Goal: Task Accomplishment & Management: Manage account settings

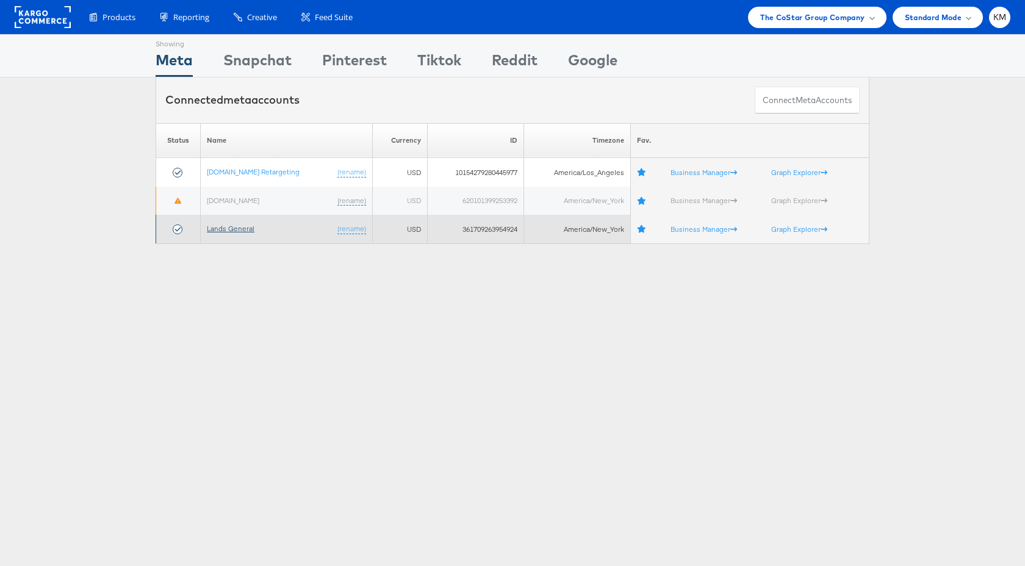
click at [242, 226] on link "Lands General" at bounding box center [231, 228] width 48 height 9
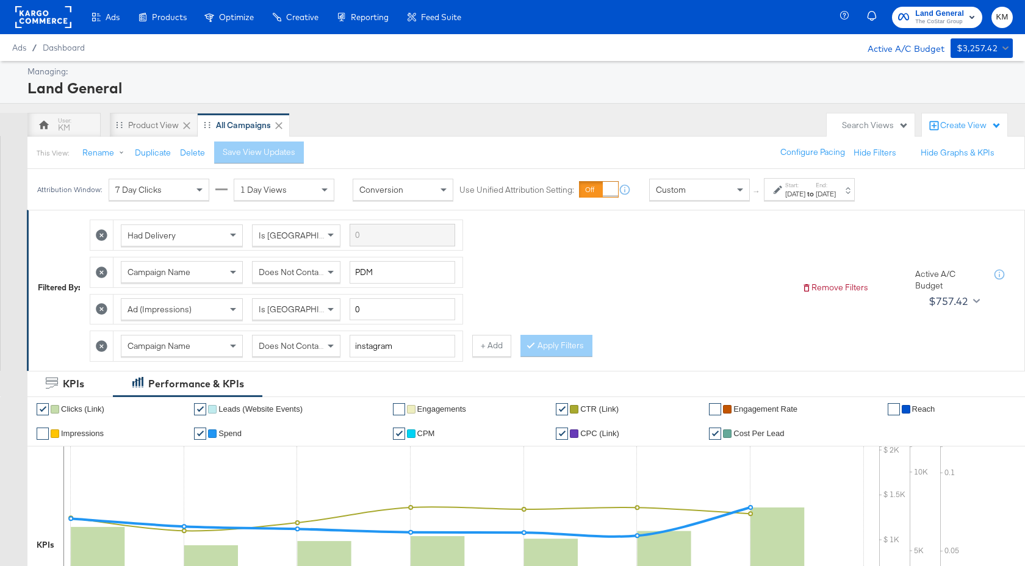
click at [805, 192] on div "Aug 19th 2024" at bounding box center [795, 194] width 20 height 10
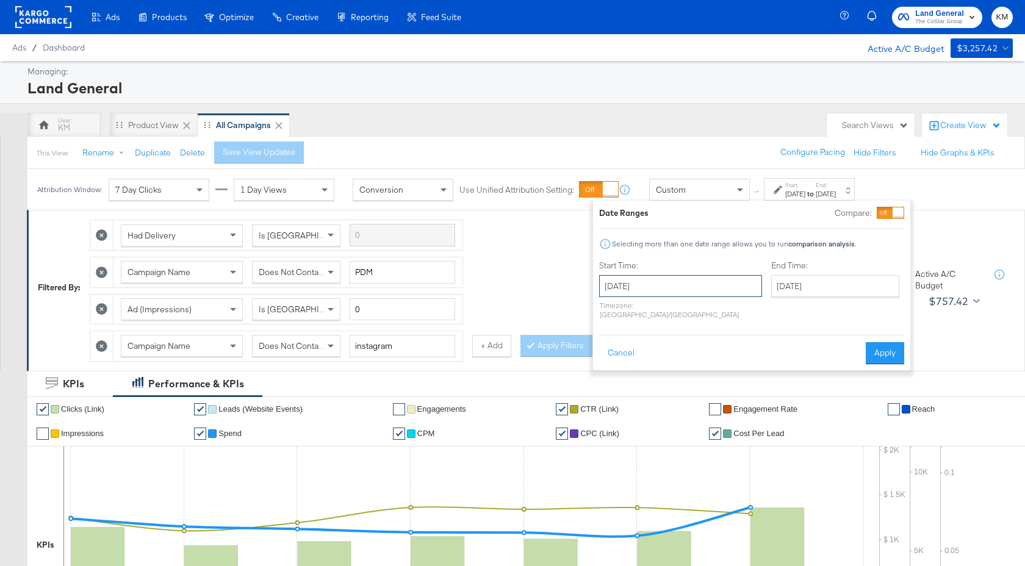
click at [681, 287] on input "August 19th 2024" at bounding box center [680, 286] width 163 height 22
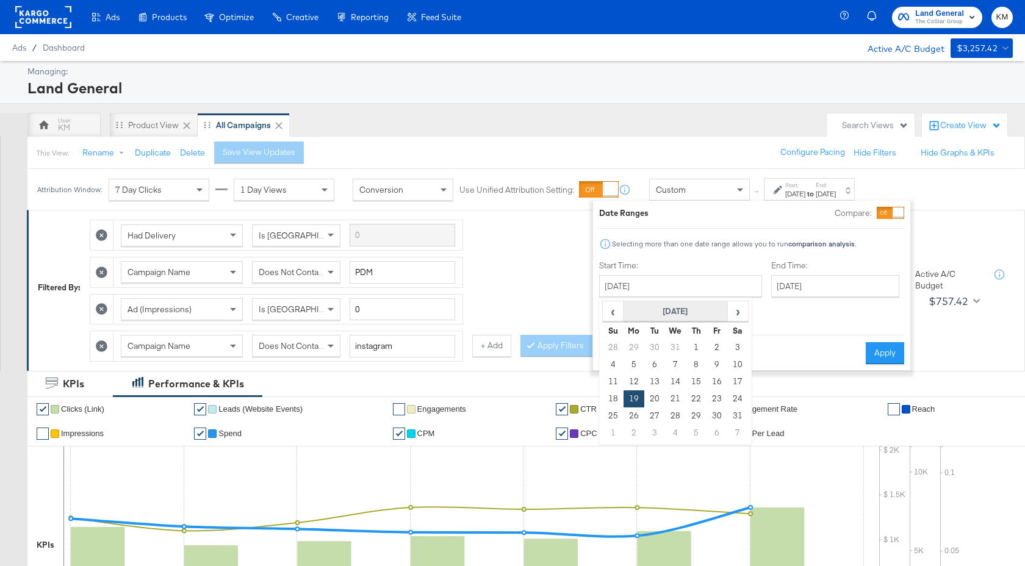
click at [698, 314] on th "August 2024" at bounding box center [676, 311] width 104 height 21
click at [688, 317] on th "2024" at bounding box center [674, 311] width 121 height 21
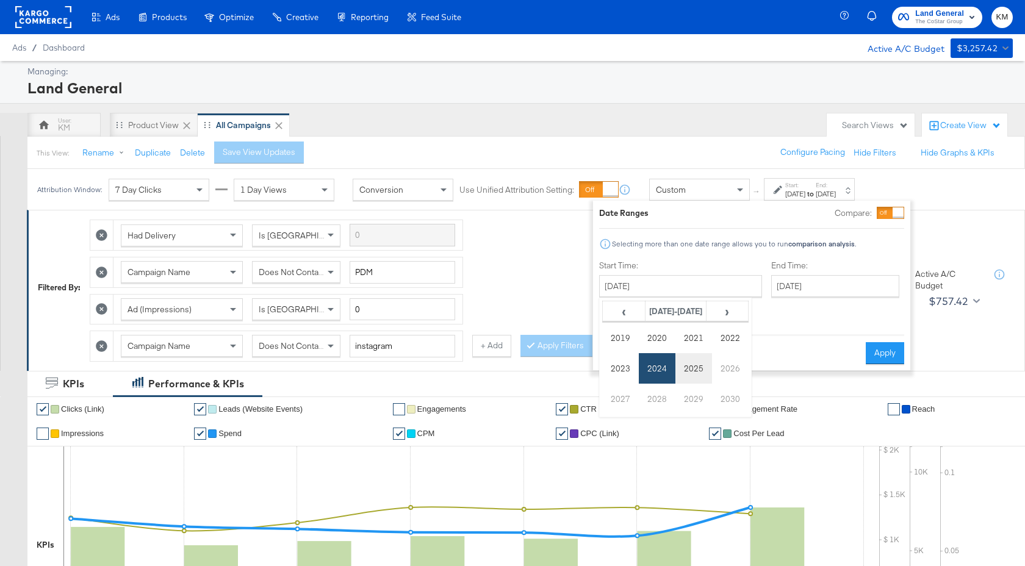
click at [689, 366] on td "2025" at bounding box center [693, 368] width 37 height 31
click at [722, 367] on td "Aug" at bounding box center [730, 368] width 37 height 31
click at [717, 349] on td "1" at bounding box center [716, 347] width 21 height 17
type input "[DATE]"
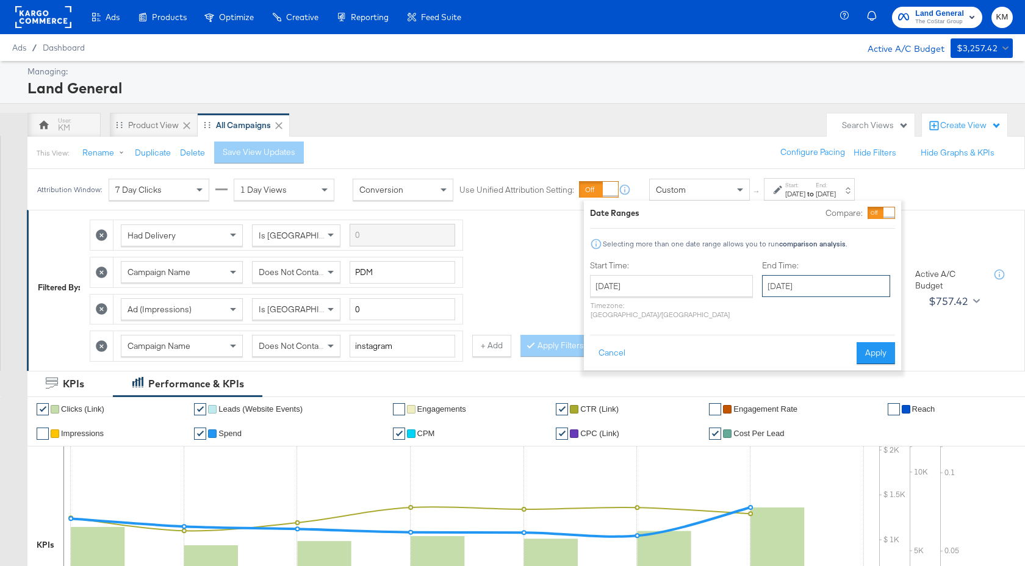
click at [789, 293] on input "[DATE]" at bounding box center [826, 286] width 128 height 22
click at [807, 414] on td "26" at bounding box center [817, 416] width 21 height 17
type input "[DATE]"
click at [875, 348] on button "Apply" at bounding box center [880, 353] width 38 height 22
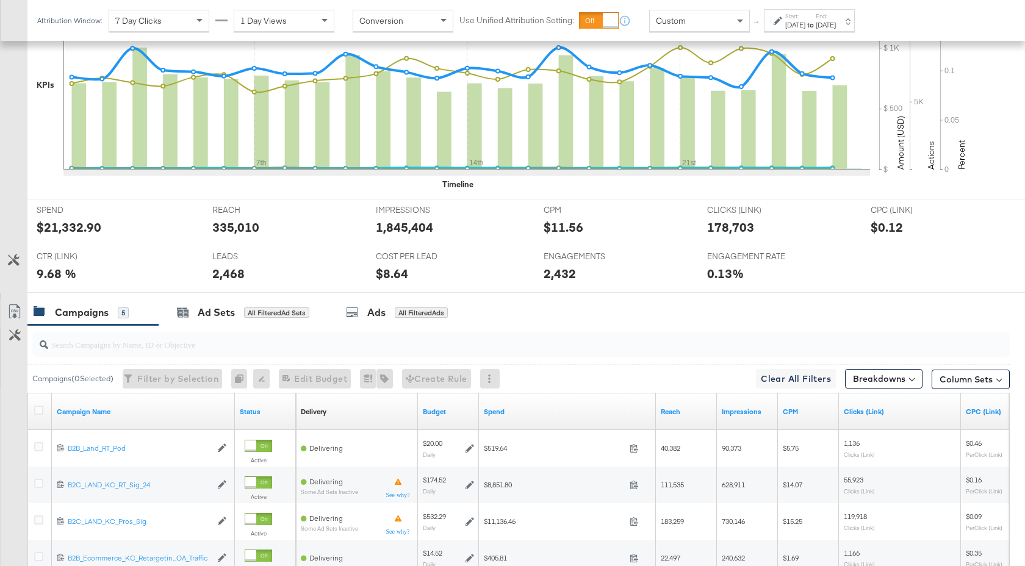
scroll to position [633, 0]
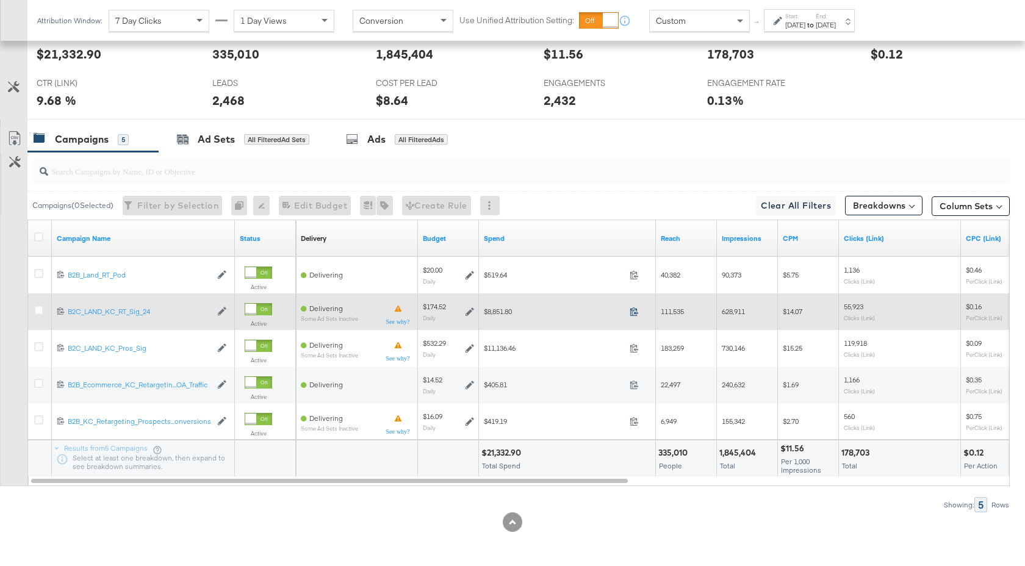
click at [635, 312] on icon at bounding box center [634, 311] width 9 height 9
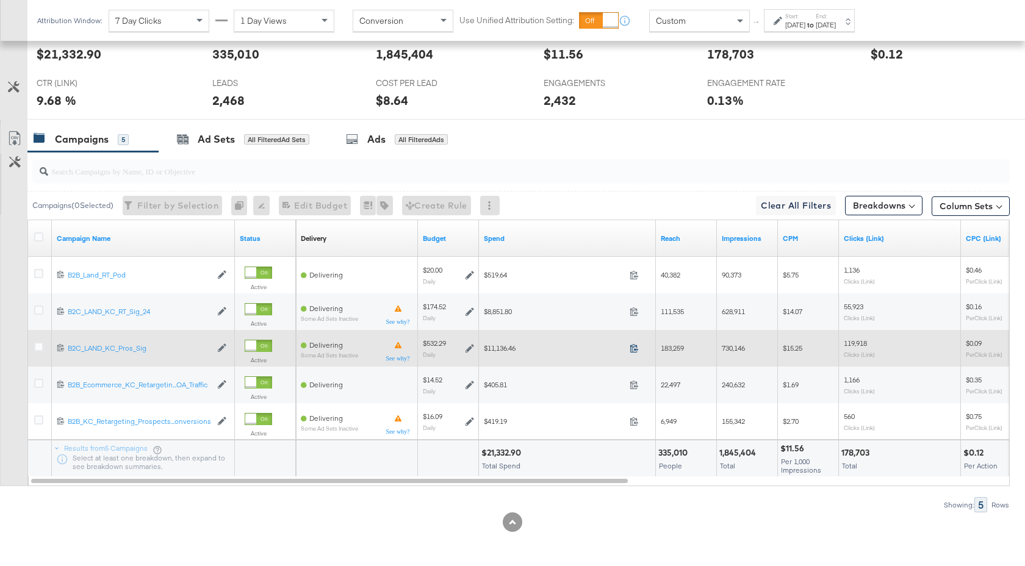
click at [633, 347] on icon at bounding box center [634, 347] width 9 height 9
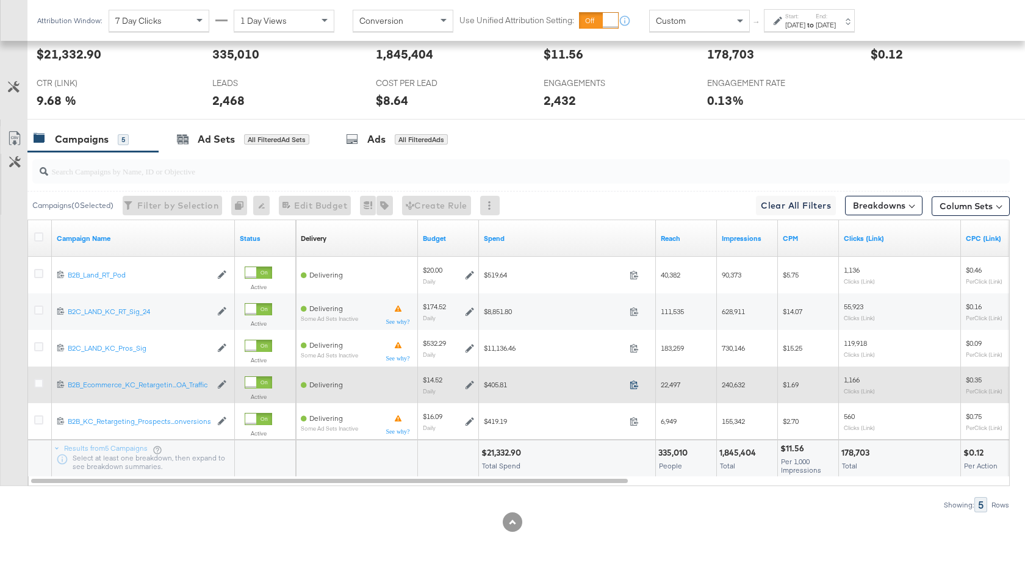
click at [634, 383] on icon at bounding box center [634, 384] width 9 height 9
click at [468, 384] on icon at bounding box center [470, 385] width 9 height 9
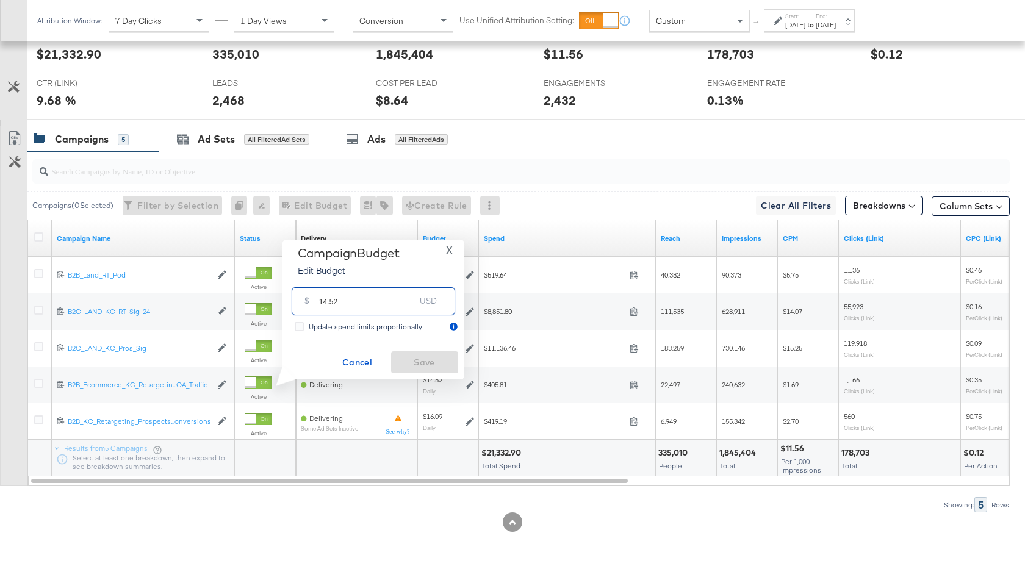
drag, startPoint x: 339, startPoint y: 301, endPoint x: 301, endPoint y: 301, distance: 37.8
click at [304, 301] on div "$ 14.52 USD" at bounding box center [374, 300] width 164 height 27
type input "18.84"
click at [415, 358] on span "Save" at bounding box center [424, 362] width 57 height 15
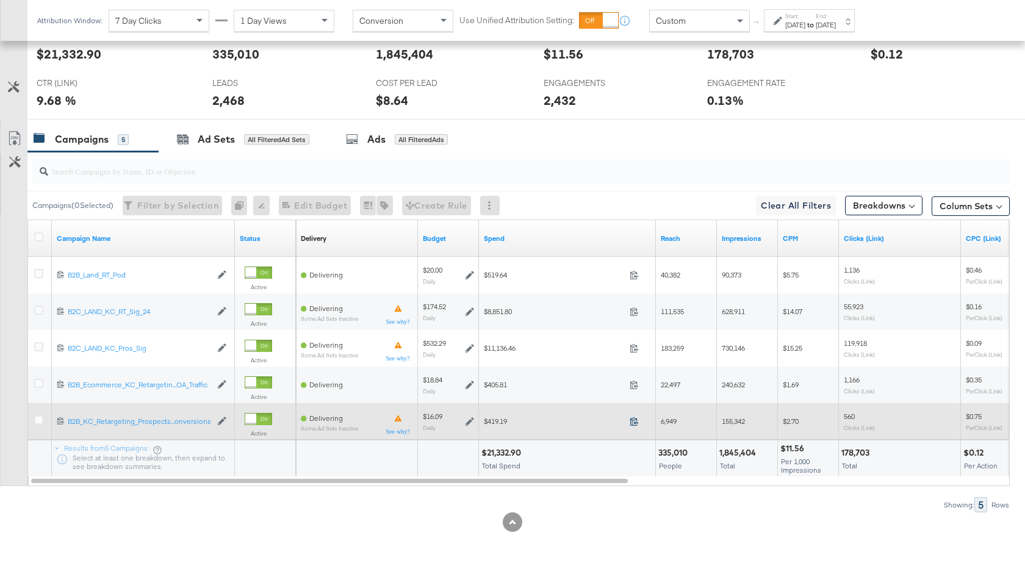
click at [633, 422] on icon at bounding box center [634, 421] width 9 height 9
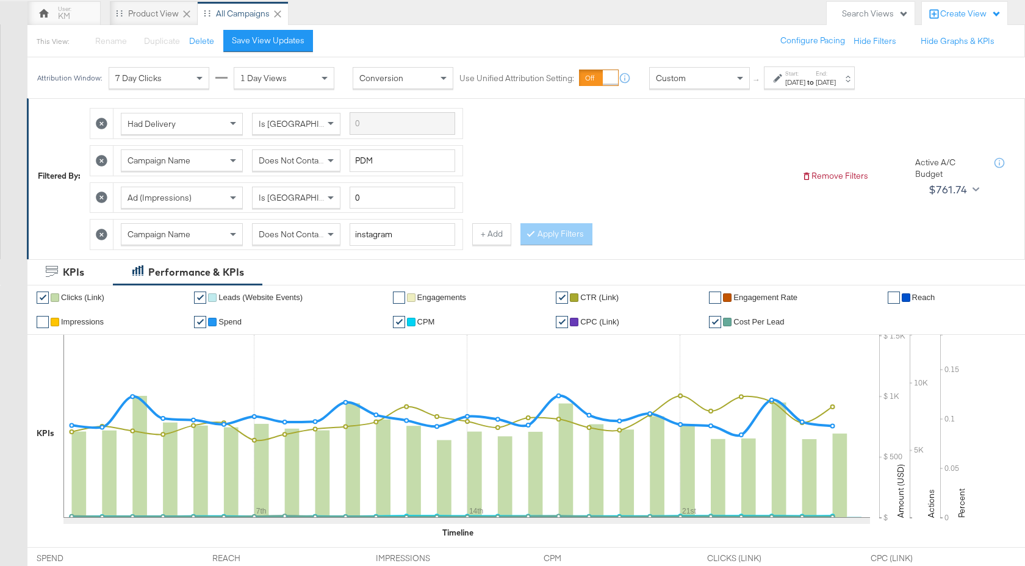
scroll to position [0, 0]
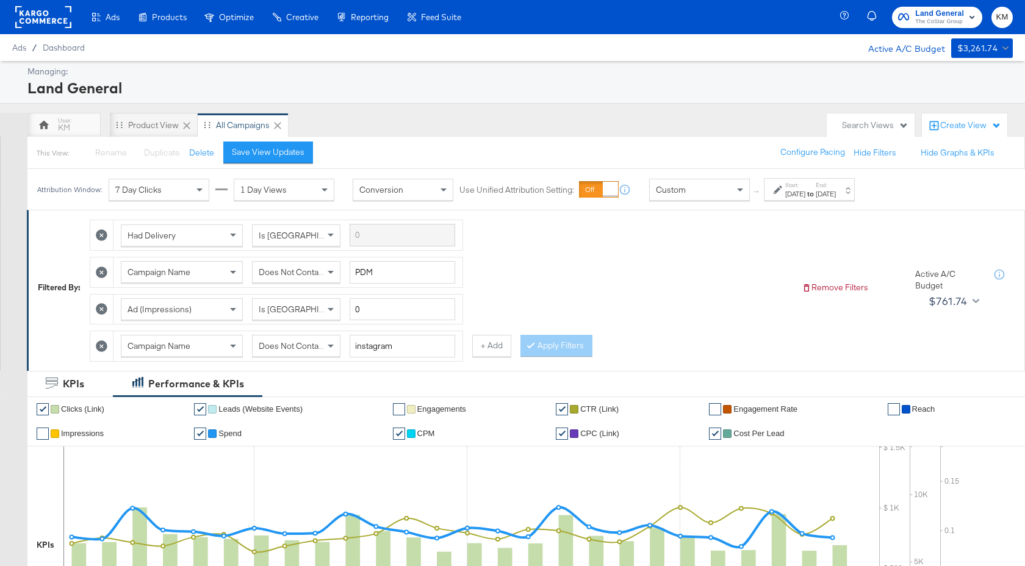
click at [924, 11] on span "Land General" at bounding box center [939, 13] width 49 height 13
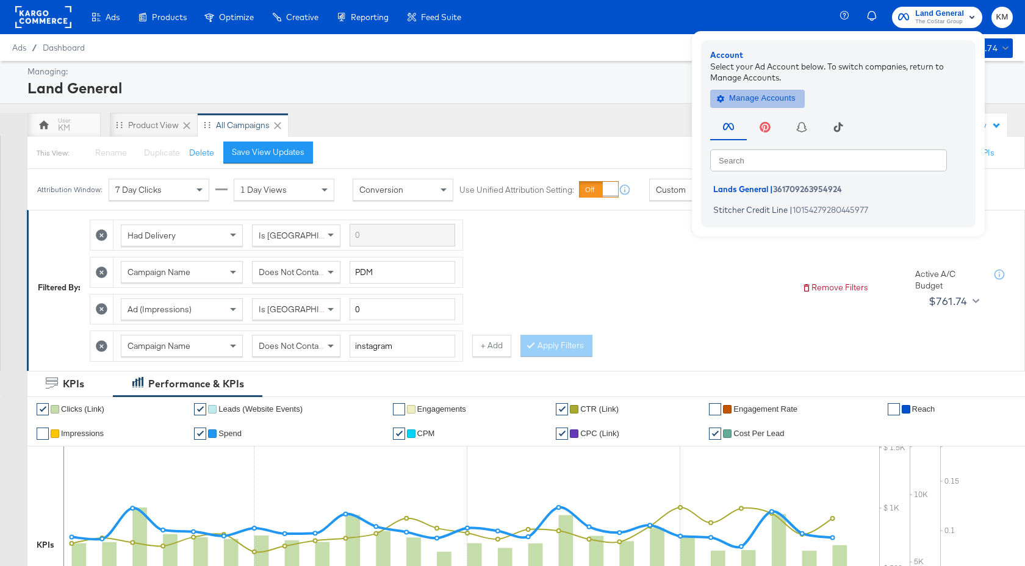
click at [756, 103] on span "Manage Accounts" at bounding box center [757, 99] width 76 height 14
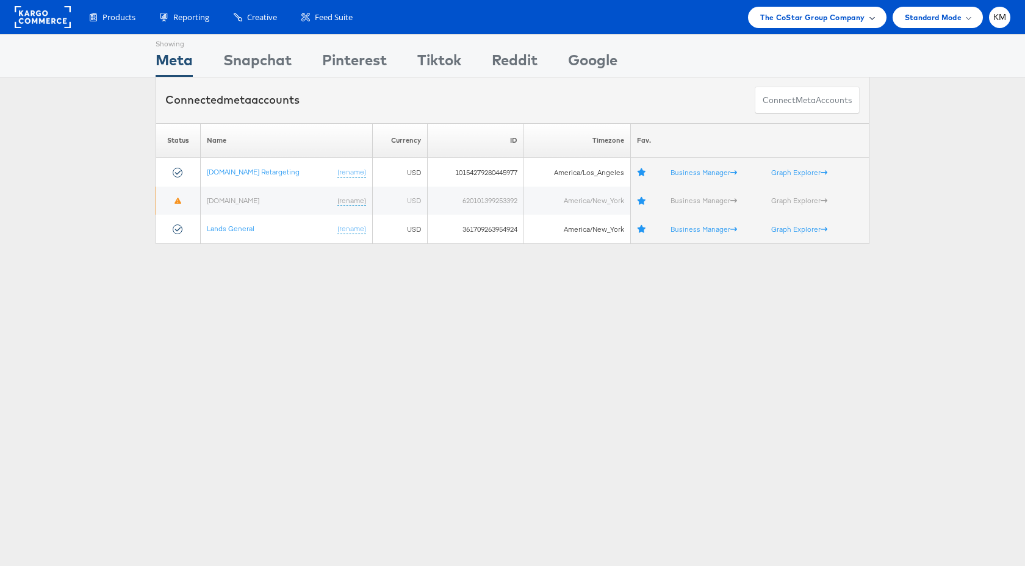
click at [800, 21] on span "The CoStar Group Company" at bounding box center [812, 17] width 104 height 13
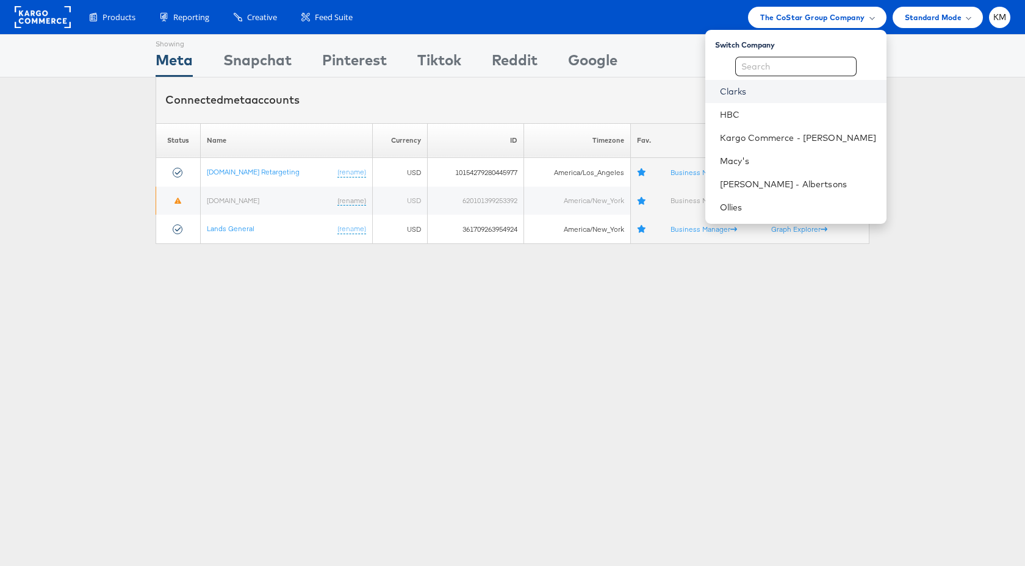
click at [764, 87] on link "Clarks" at bounding box center [798, 91] width 157 height 12
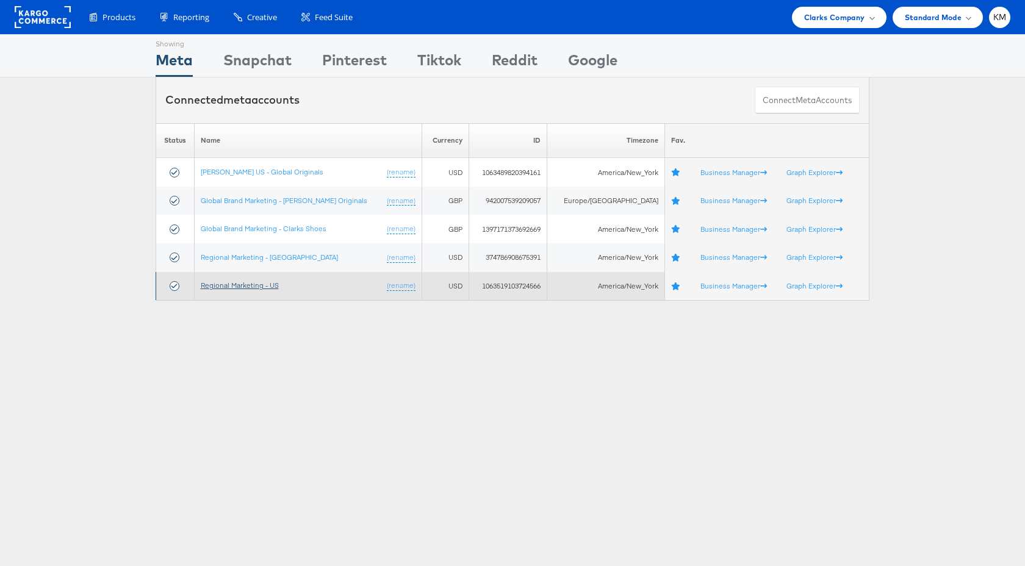
click at [267, 283] on link "Regional Marketing - US" at bounding box center [240, 285] width 78 height 9
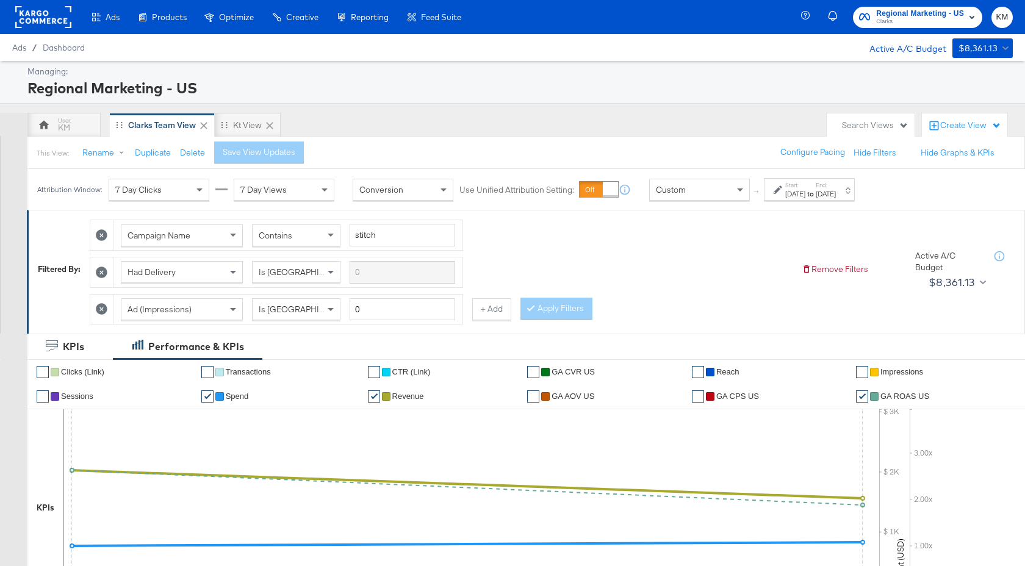
click at [836, 190] on div "[DATE]" at bounding box center [826, 194] width 20 height 10
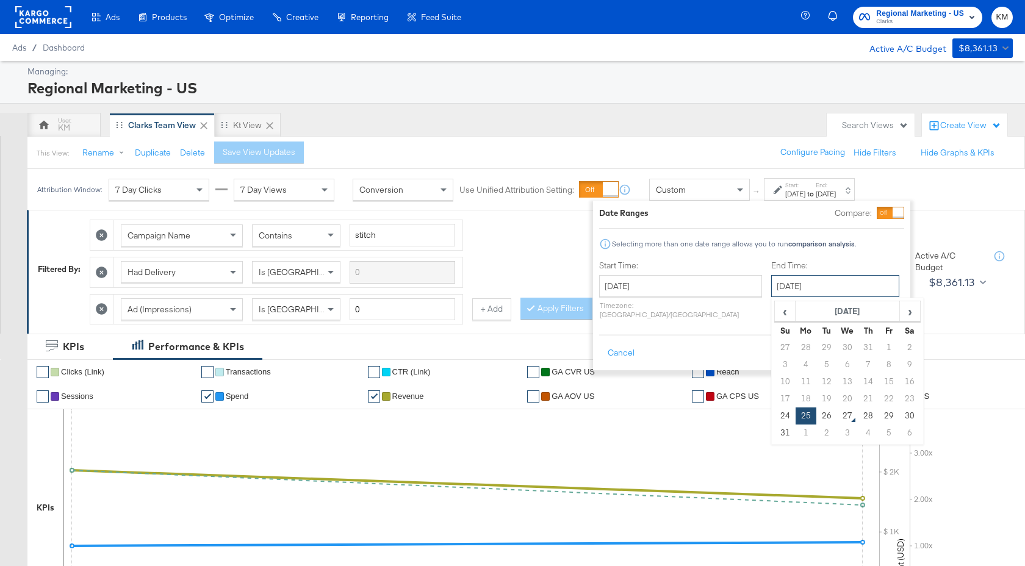
click at [791, 293] on input "[DATE]" at bounding box center [835, 286] width 128 height 22
click at [816, 417] on td "26" at bounding box center [826, 416] width 21 height 17
type input "[DATE]"
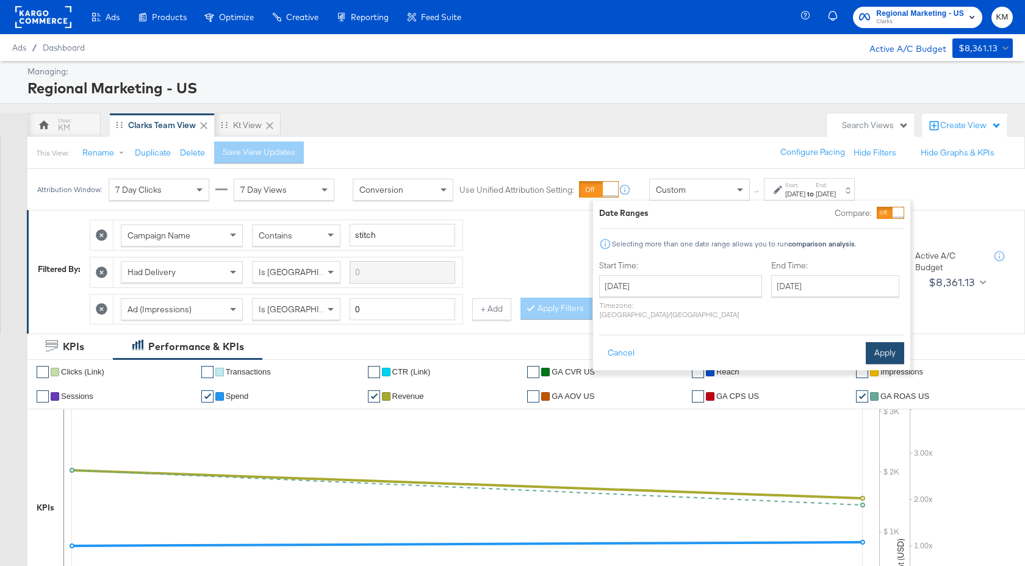
click at [890, 351] on button "Apply" at bounding box center [885, 353] width 38 height 22
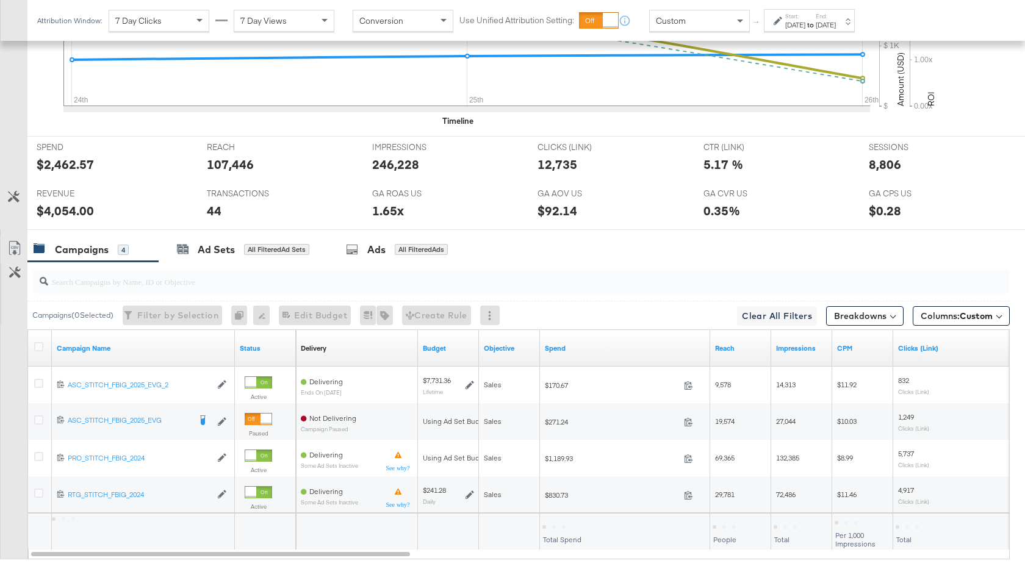
scroll to position [559, 0]
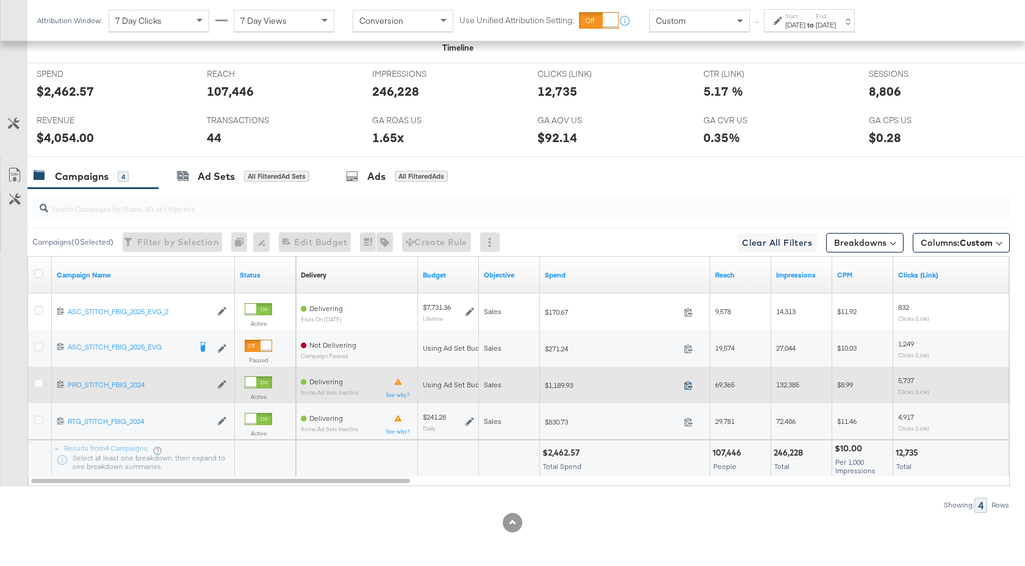
click at [689, 384] on icon at bounding box center [688, 385] width 9 height 9
click at [33, 384] on div at bounding box center [40, 385] width 23 height 22
click at [38, 384] on icon at bounding box center [38, 383] width 9 height 9
click at [0, 0] on input "checkbox" at bounding box center [0, 0] width 0 height 0
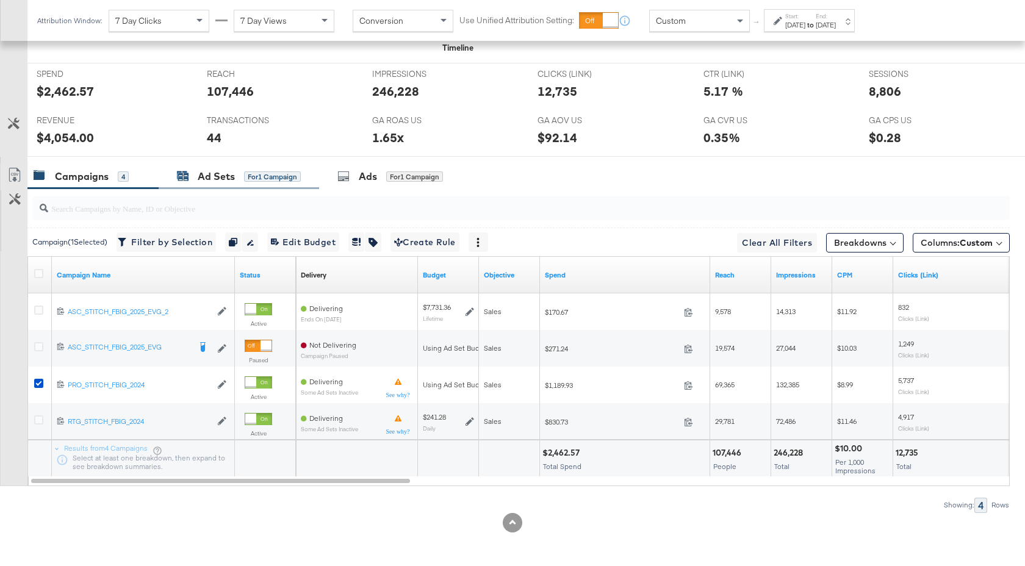
click at [206, 181] on div "Ad Sets" at bounding box center [216, 177] width 37 height 14
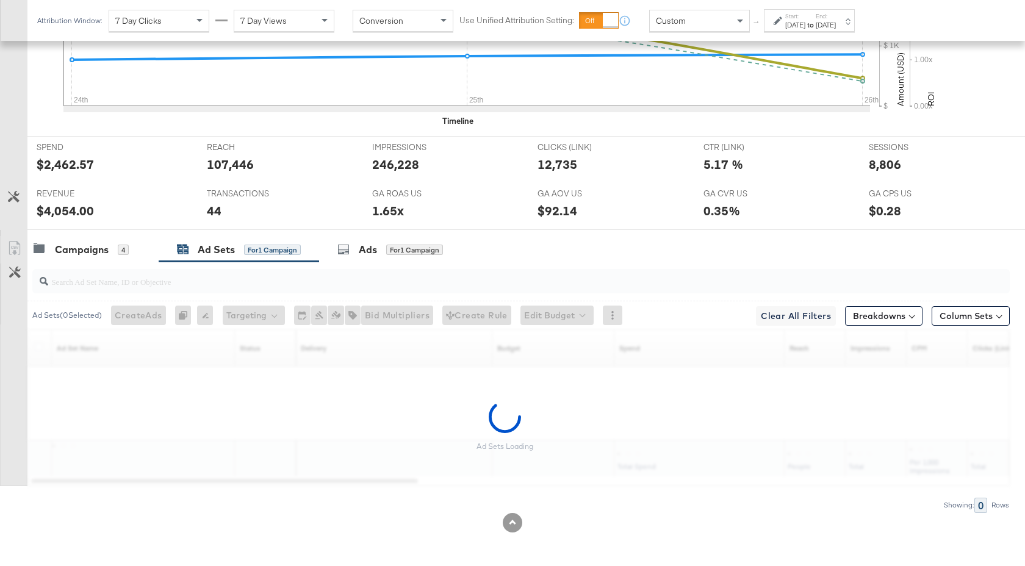
scroll to position [486, 0]
click at [101, 257] on div "Campaigns 4" at bounding box center [92, 250] width 131 height 26
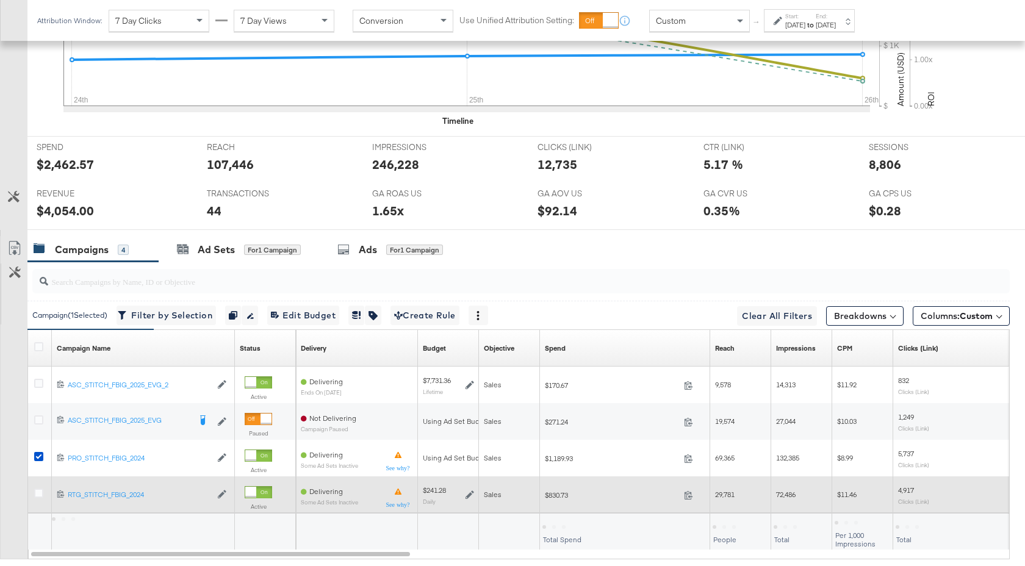
scroll to position [559, 0]
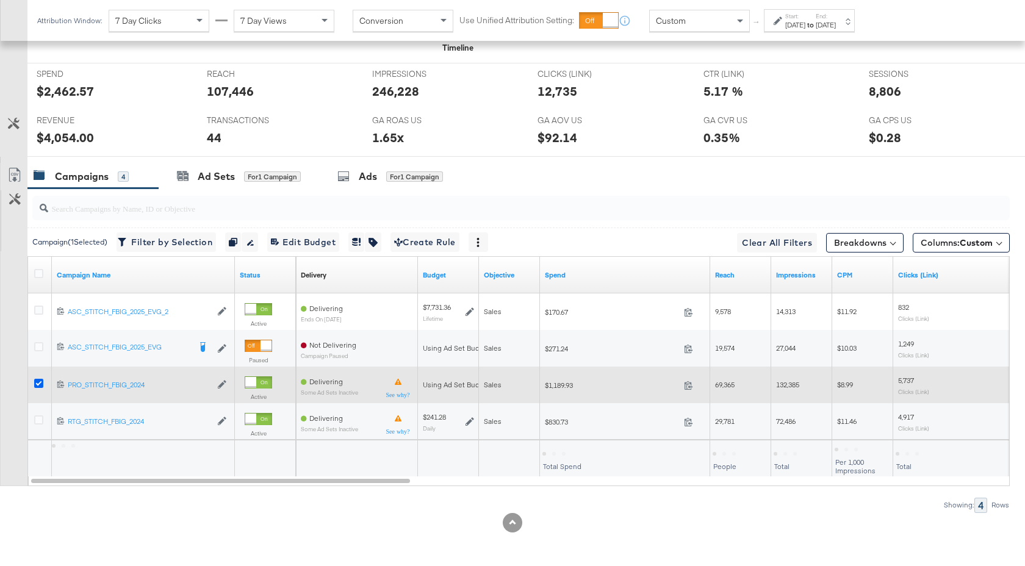
click at [41, 382] on icon at bounding box center [38, 383] width 9 height 9
click at [0, 0] on input "checkbox" at bounding box center [0, 0] width 0 height 0
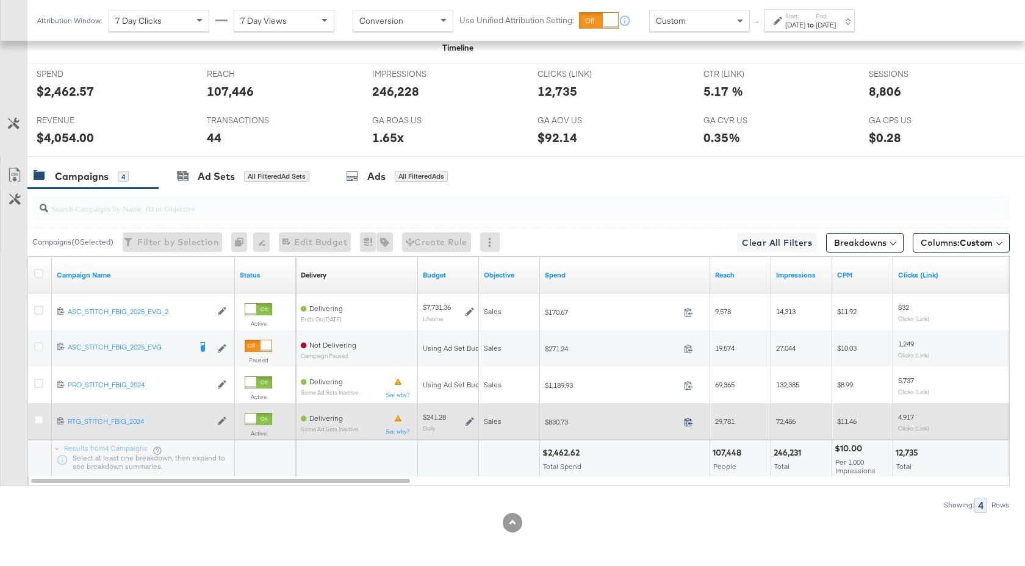
click at [692, 419] on icon at bounding box center [688, 421] width 9 height 9
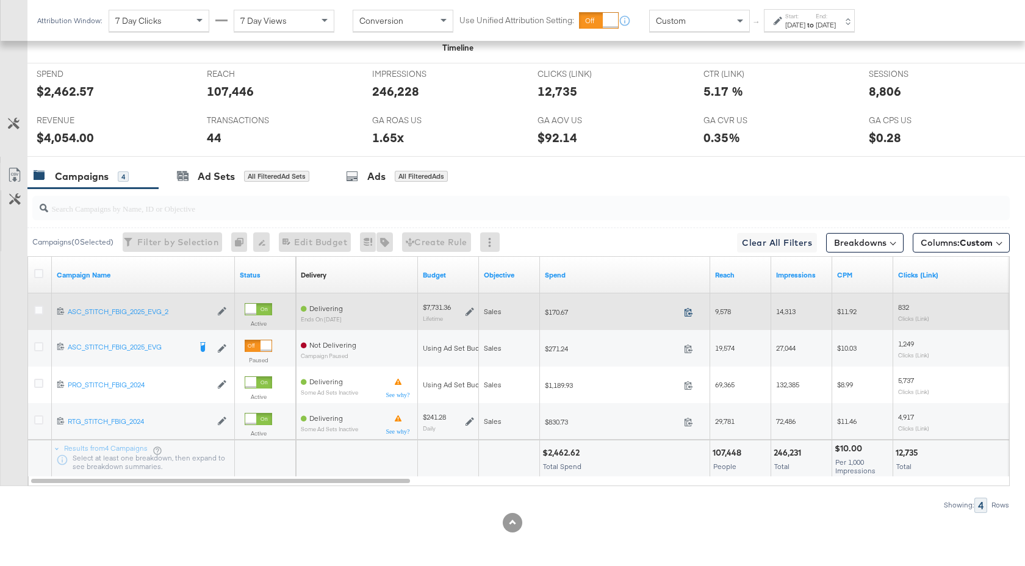
click at [686, 312] on icon at bounding box center [688, 311] width 9 height 9
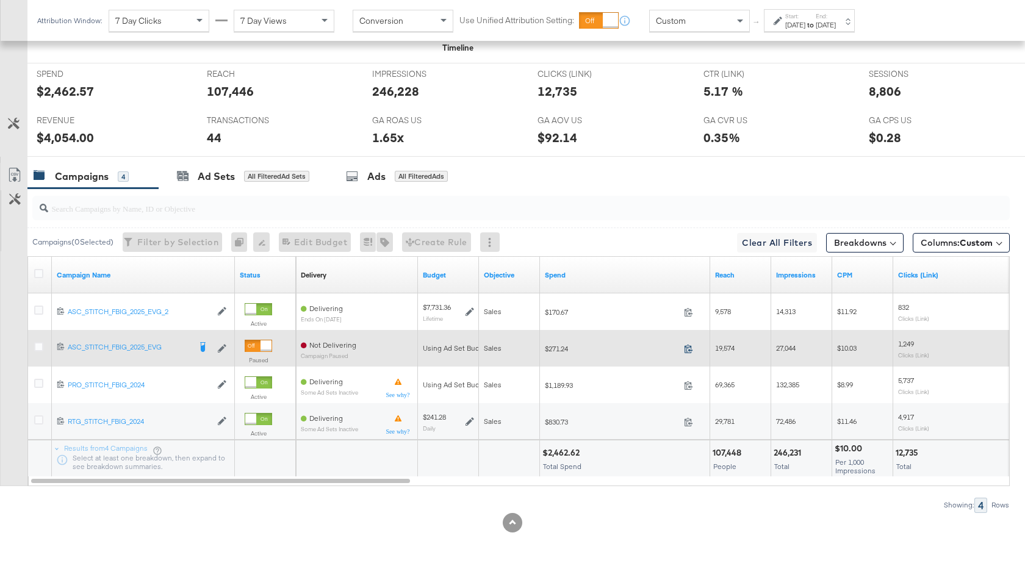
click at [685, 351] on icon at bounding box center [688, 348] width 9 height 9
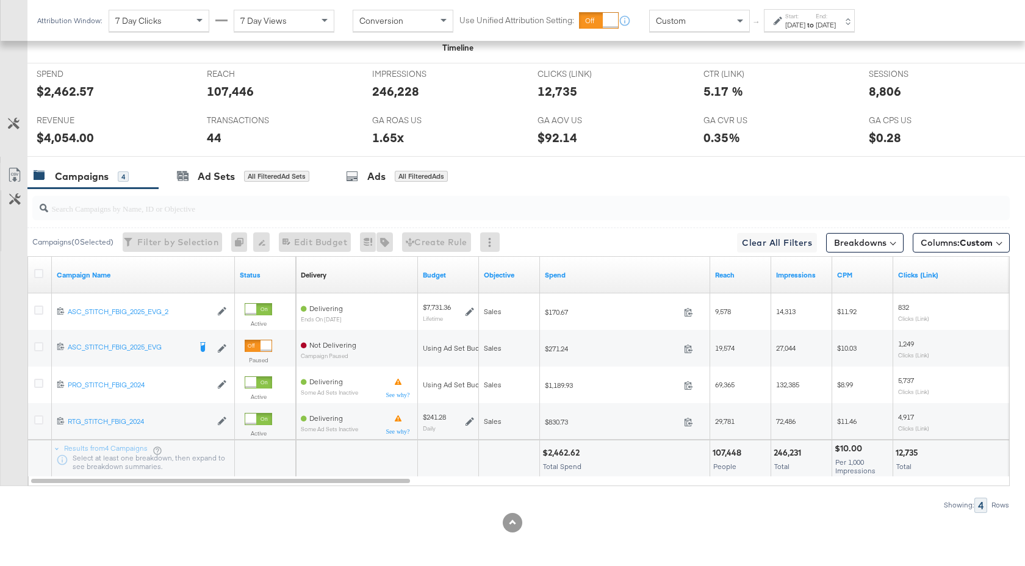
scroll to position [0, 0]
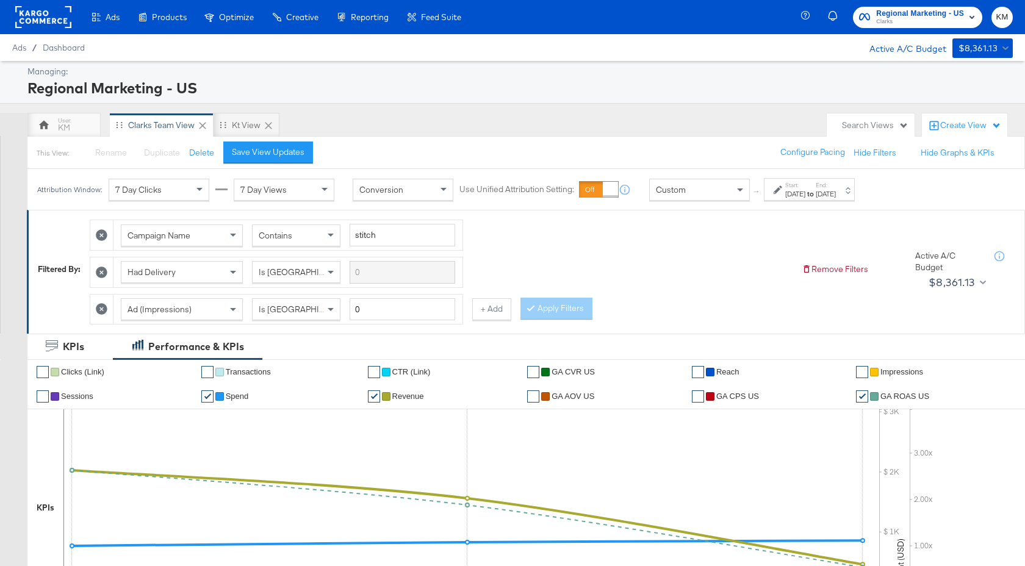
click at [902, 21] on span "Clarks" at bounding box center [920, 22] width 88 height 10
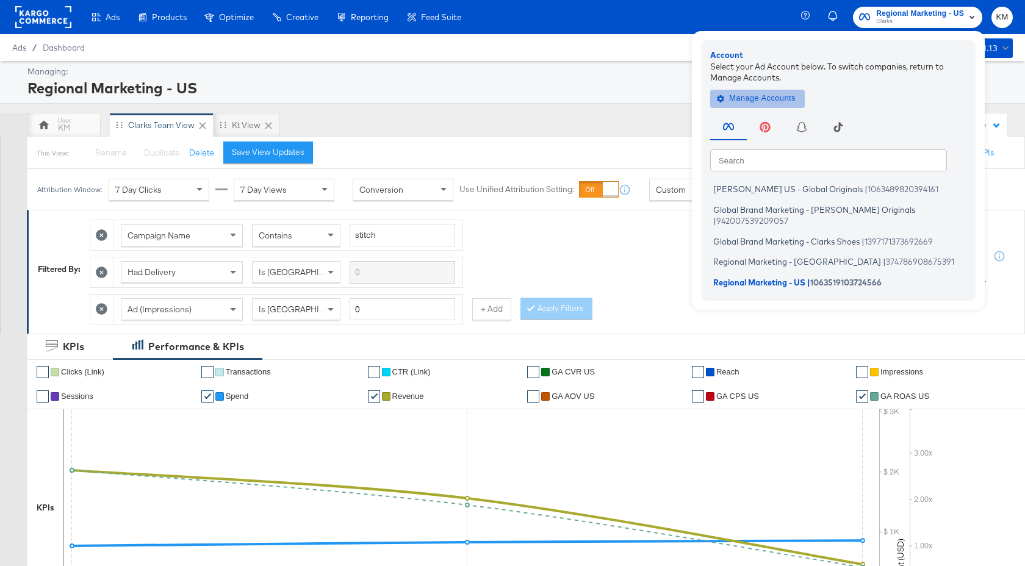
click at [784, 106] on button "Manage Accounts" at bounding box center [757, 98] width 95 height 18
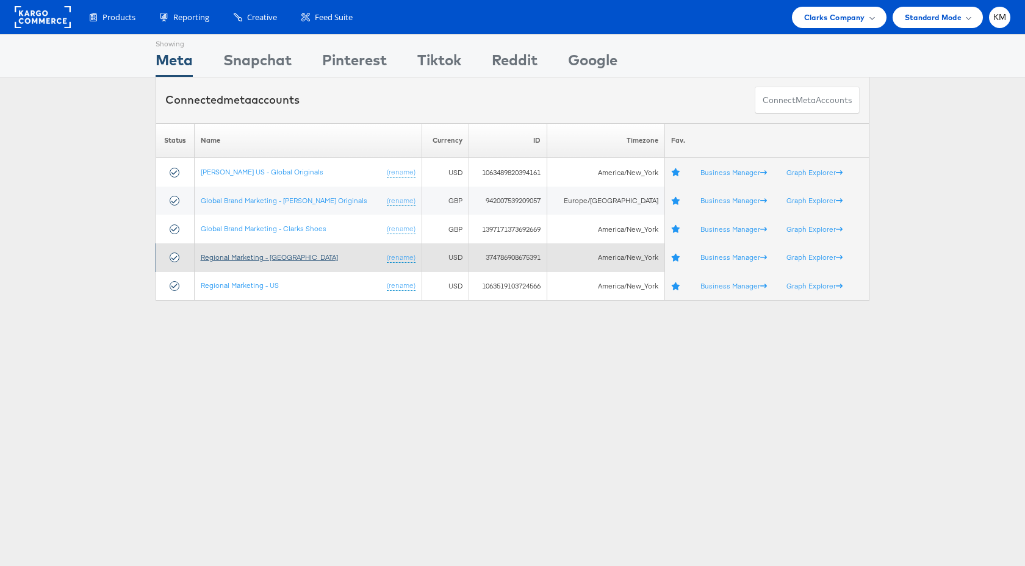
click at [271, 261] on link "Regional Marketing - [GEOGRAPHIC_DATA]" at bounding box center [269, 257] width 137 height 9
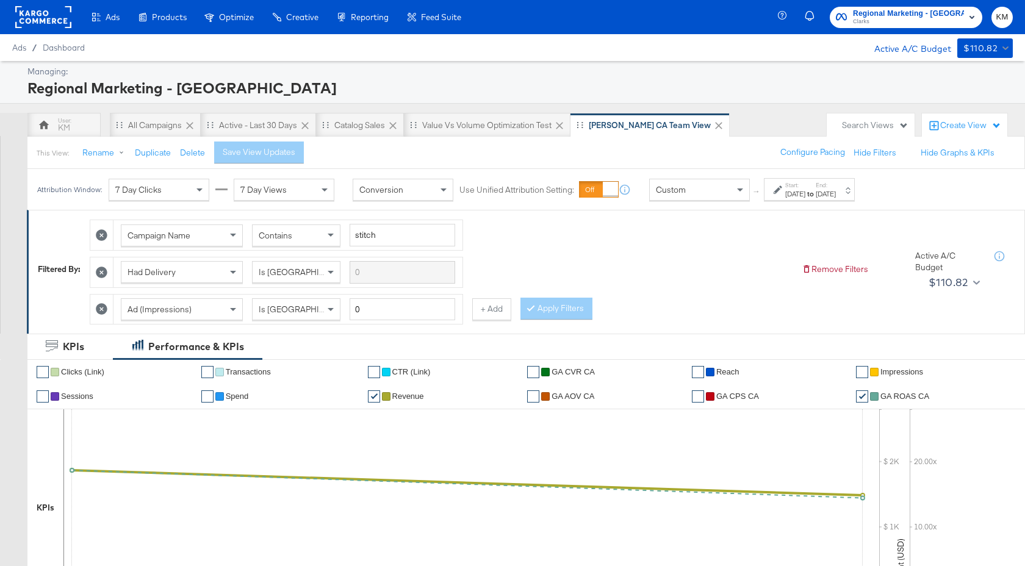
click at [805, 194] on div "[DATE]" at bounding box center [795, 194] width 20 height 10
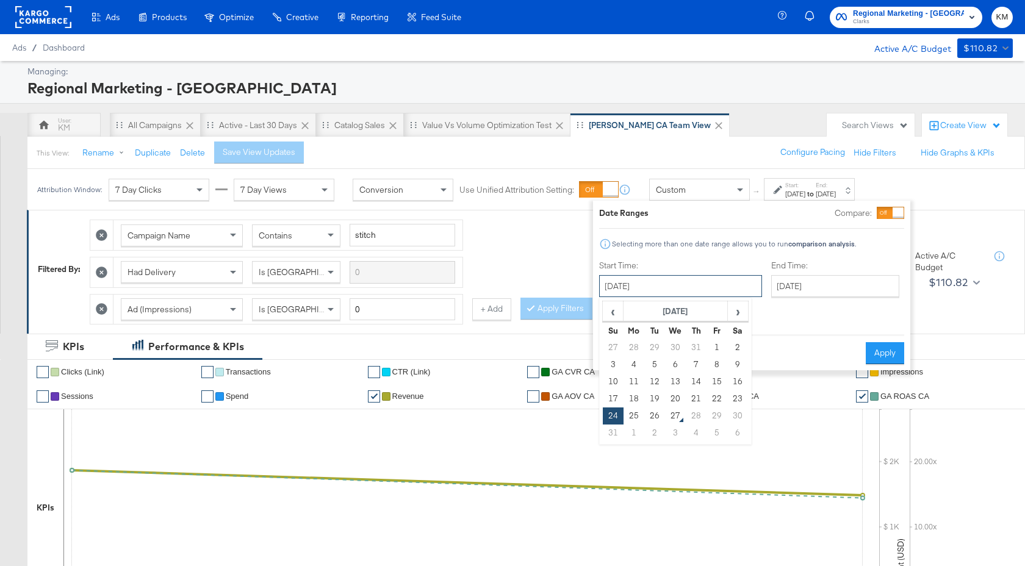
click at [692, 280] on input "[DATE]" at bounding box center [680, 286] width 163 height 22
click at [818, 275] on input "[DATE]" at bounding box center [835, 286] width 128 height 22
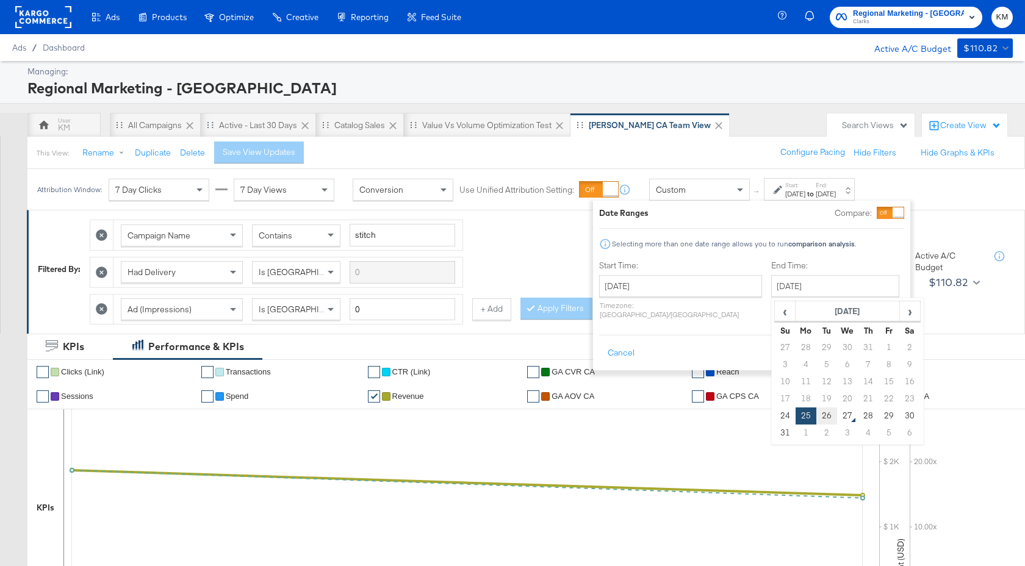
click at [816, 420] on td "26" at bounding box center [826, 416] width 21 height 17
type input "[DATE]"
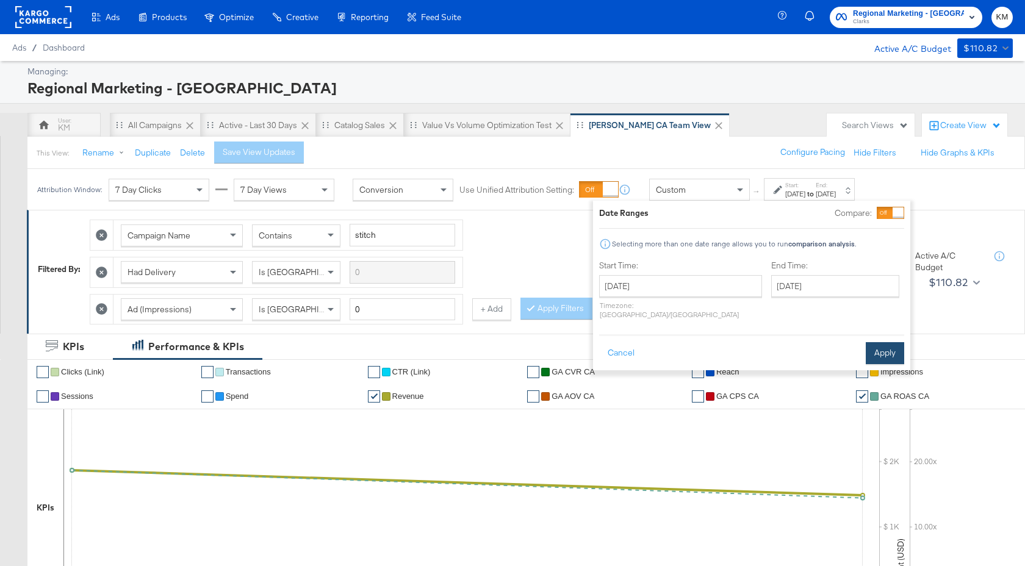
click at [886, 347] on button "Apply" at bounding box center [885, 353] width 38 height 22
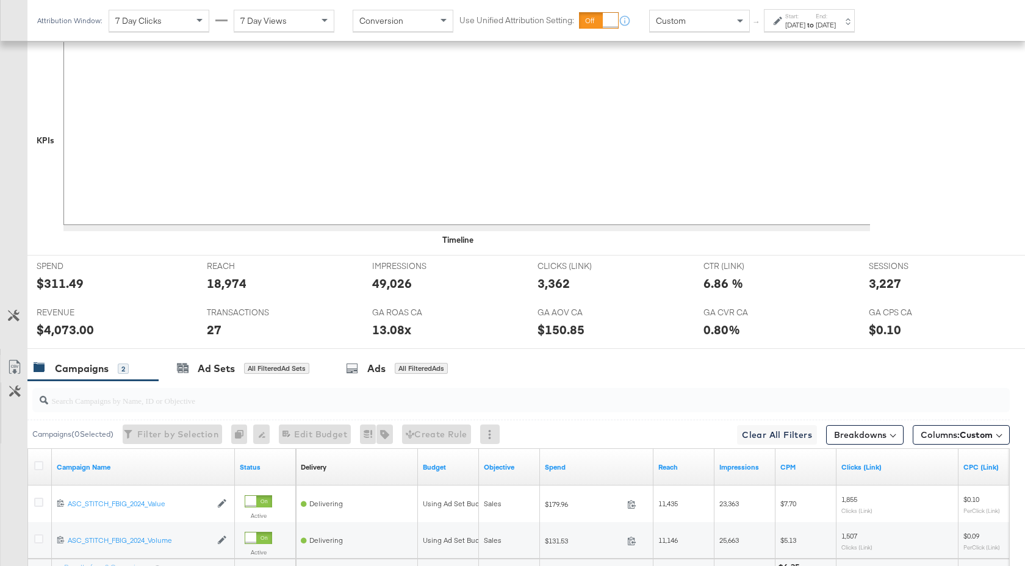
scroll to position [486, 0]
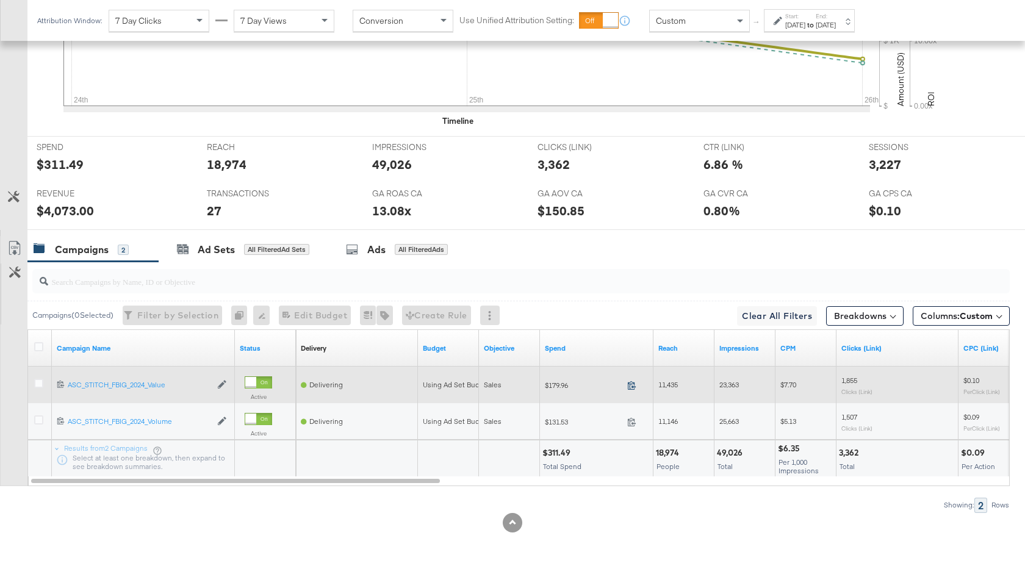
click at [633, 384] on icon at bounding box center [631, 385] width 9 height 9
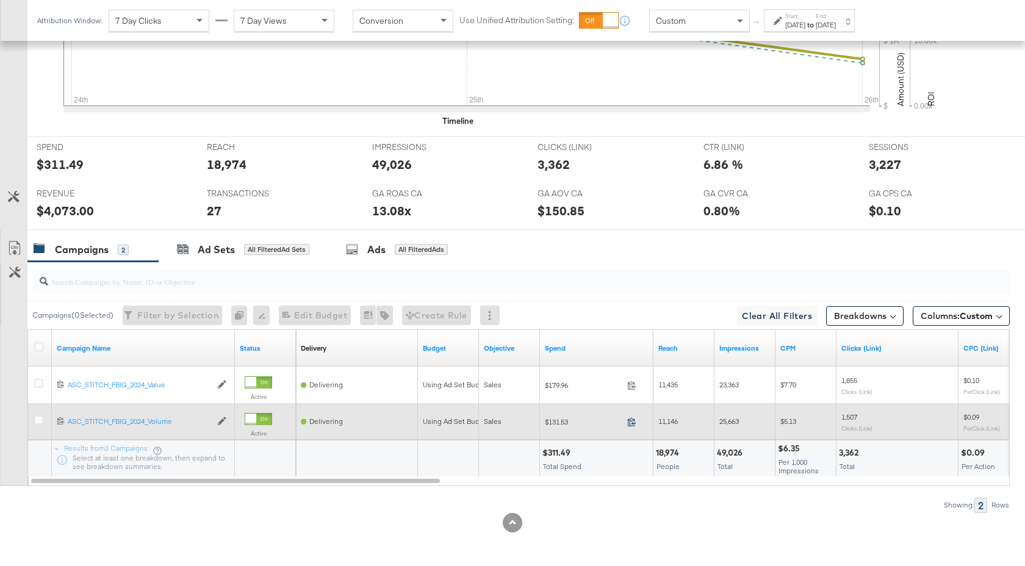
click at [633, 419] on icon at bounding box center [631, 421] width 9 height 9
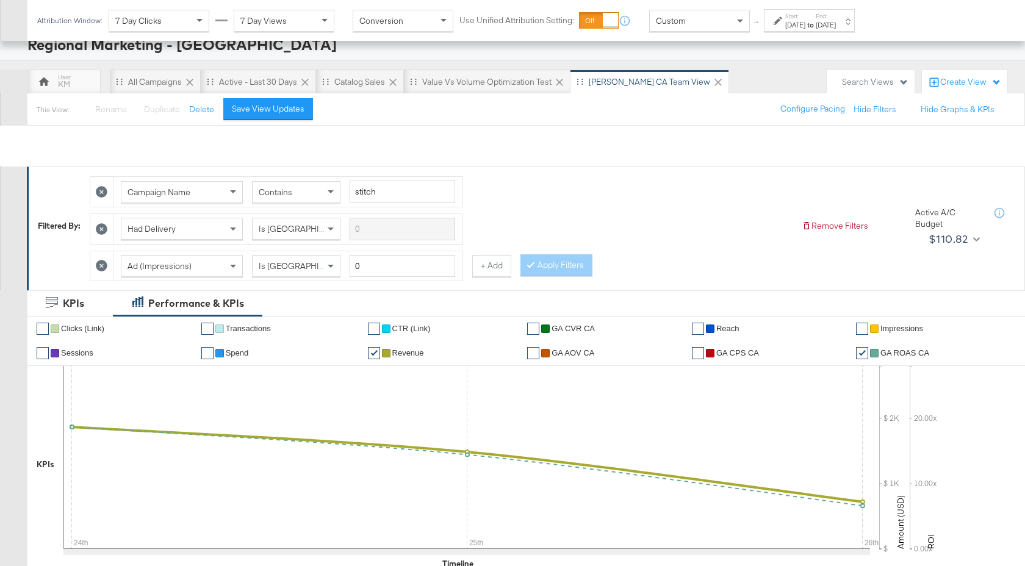
scroll to position [0, 0]
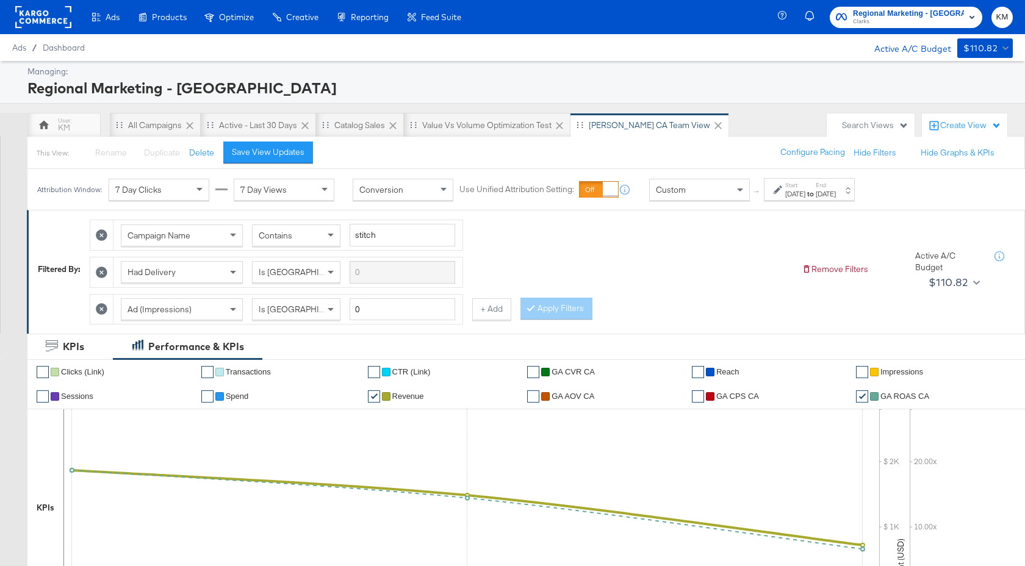
click at [888, 21] on span "Clarks" at bounding box center [908, 22] width 111 height 10
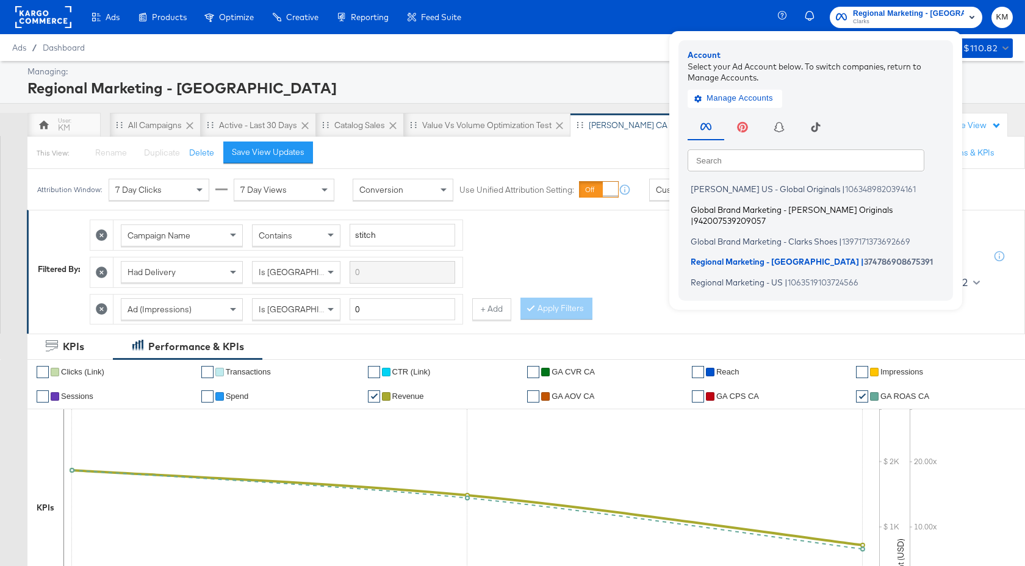
click at [788, 213] on span "Global Brand Marketing - [PERSON_NAME] Originals" at bounding box center [792, 209] width 202 height 10
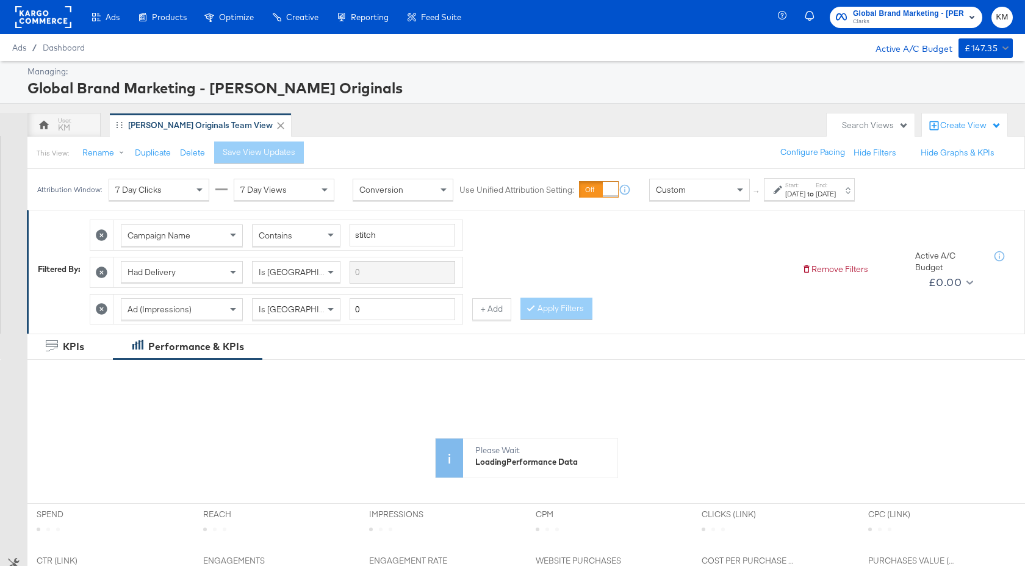
click at [804, 196] on div "[DATE]" at bounding box center [795, 194] width 20 height 10
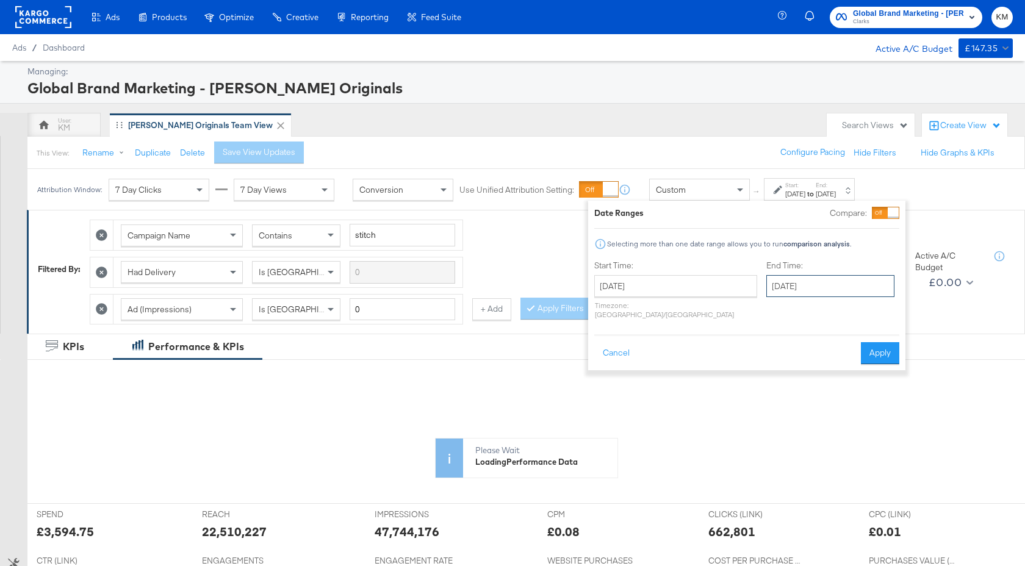
click at [787, 290] on input "[DATE]" at bounding box center [830, 286] width 128 height 22
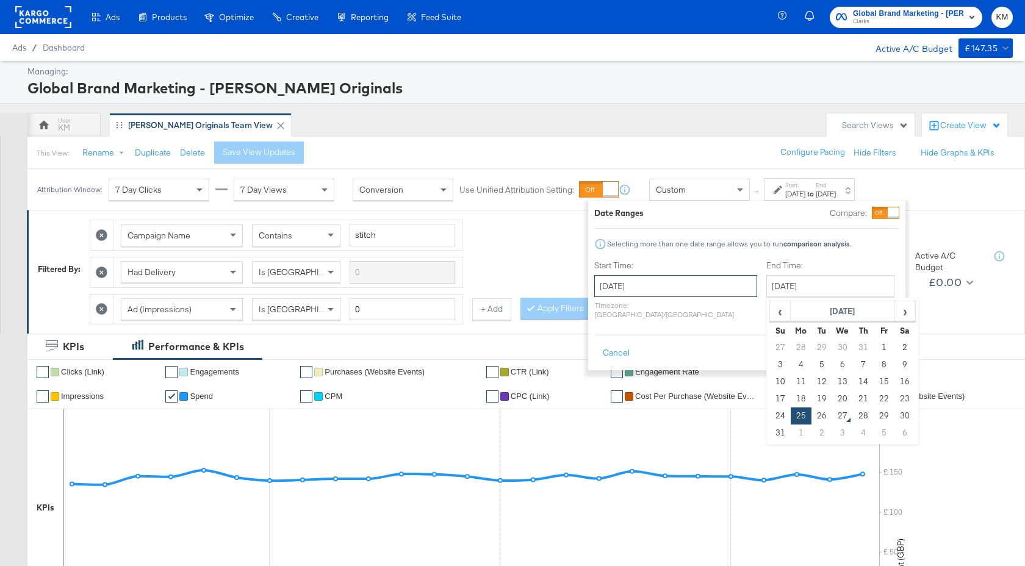
click at [701, 286] on input "[DATE]" at bounding box center [675, 286] width 163 height 22
click at [766, 291] on input "[DATE]" at bounding box center [830, 286] width 128 height 22
click at [811, 417] on td "26" at bounding box center [821, 416] width 21 height 17
type input "[DATE]"
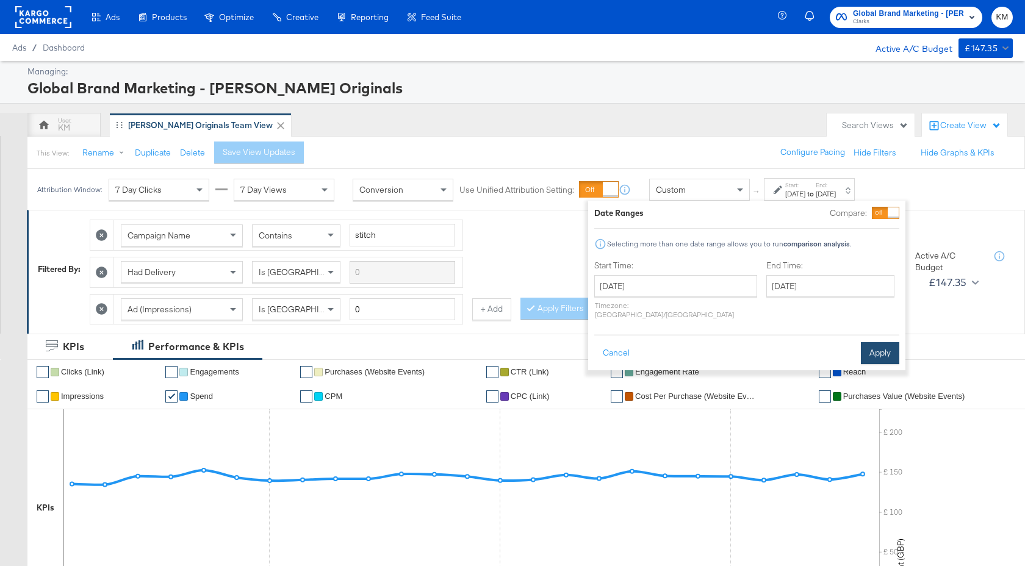
click at [880, 342] on button "Apply" at bounding box center [880, 353] width 38 height 22
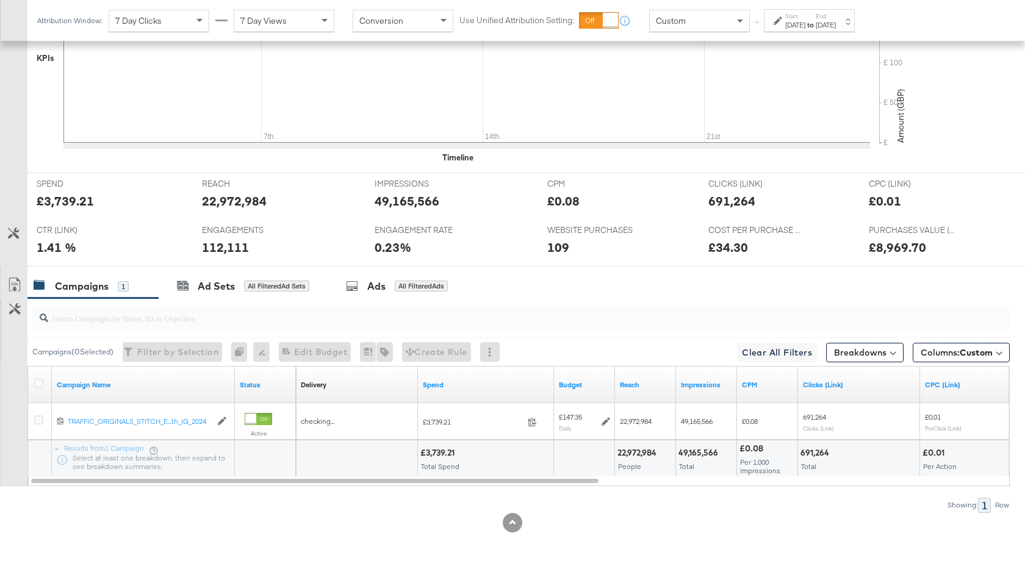
scroll to position [450, 0]
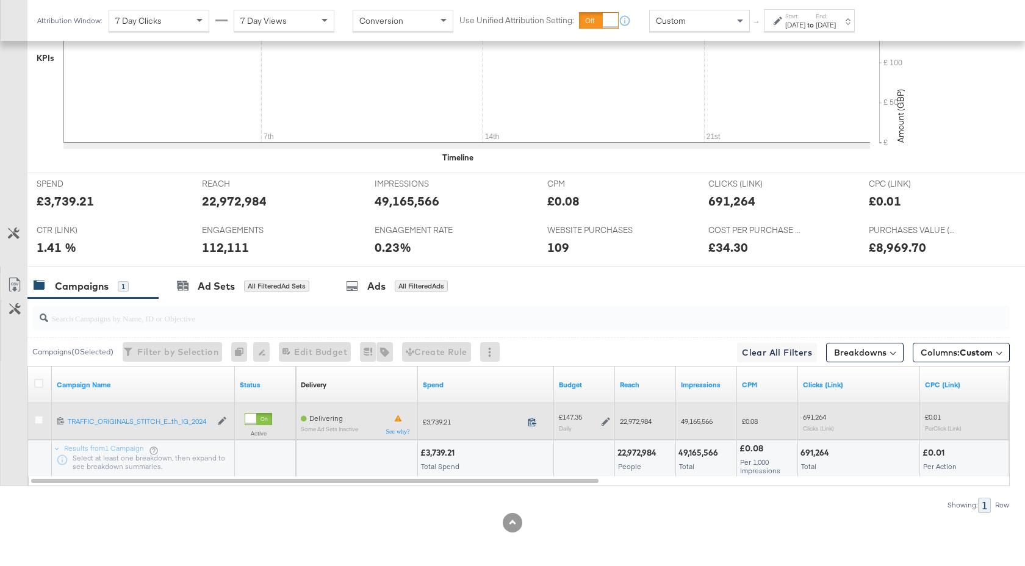
click at [532, 422] on icon at bounding box center [532, 421] width 9 height 9
click at [606, 425] on icon at bounding box center [606, 421] width 9 height 9
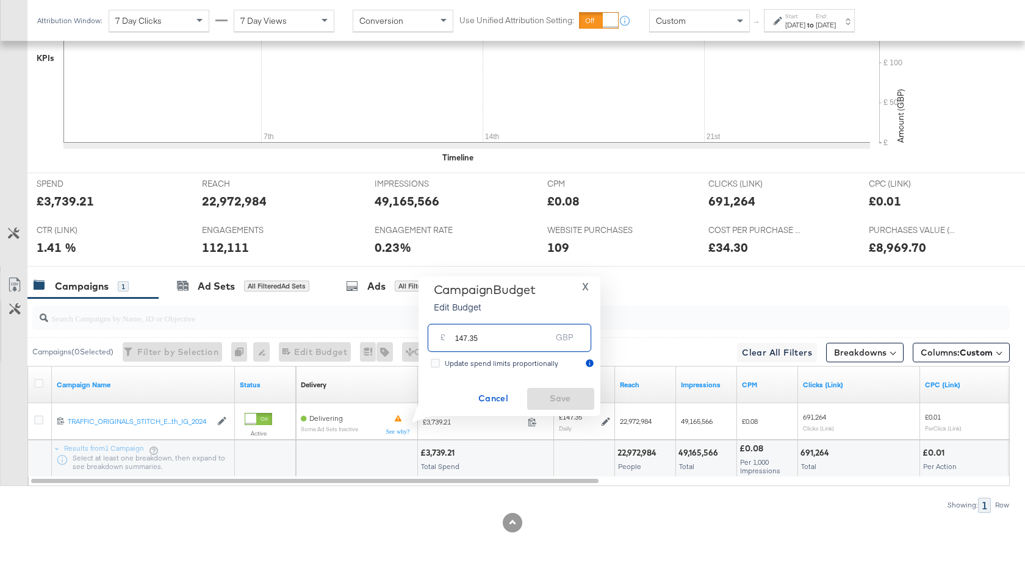
click at [478, 343] on input "147.35" at bounding box center [503, 333] width 96 height 26
type input "147.92"
click at [556, 397] on span "Save" at bounding box center [560, 398] width 57 height 15
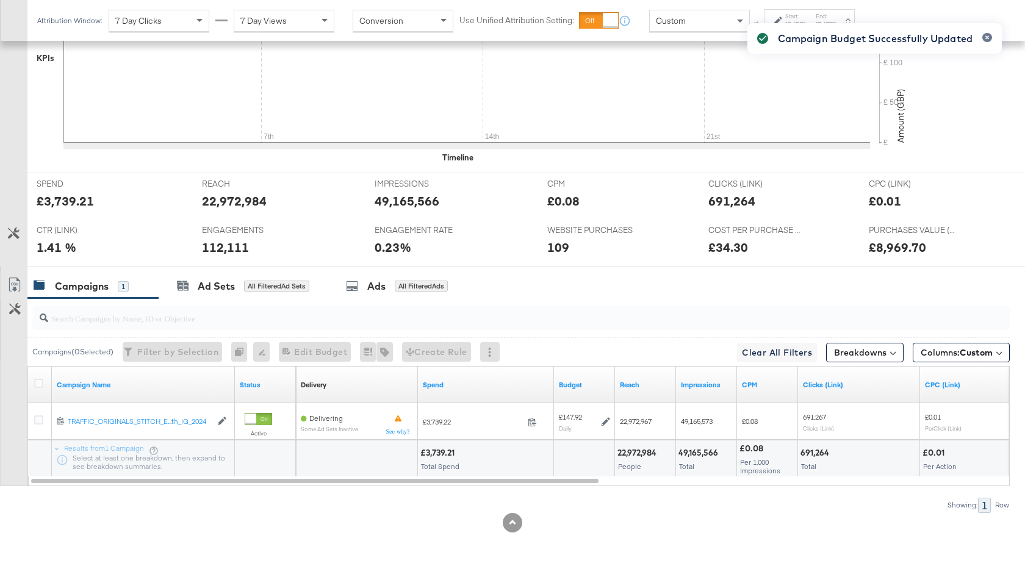
scroll to position [0, 0]
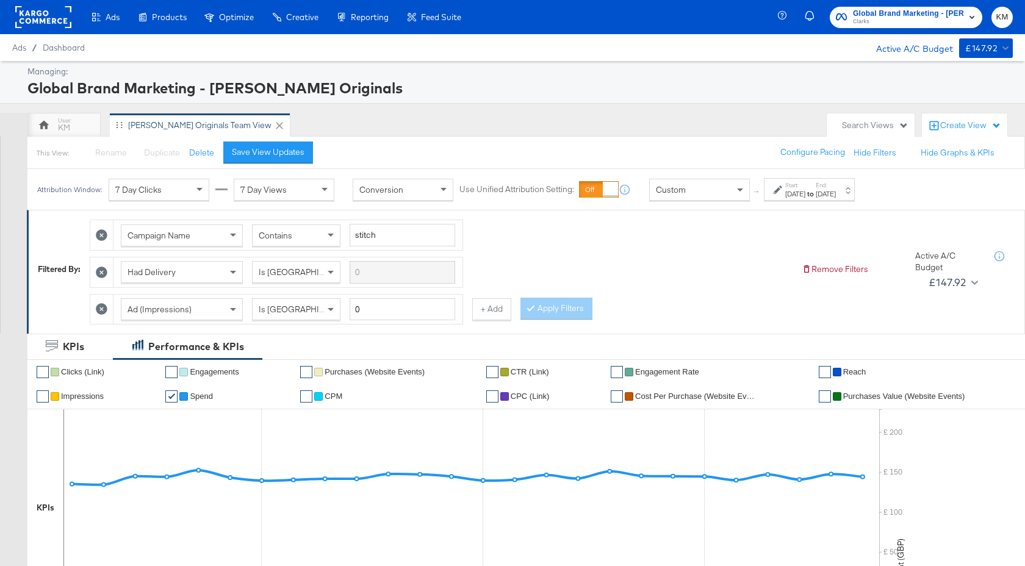
click at [907, 9] on span "Global Brand Marketing - Clarks Originals" at bounding box center [908, 13] width 111 height 13
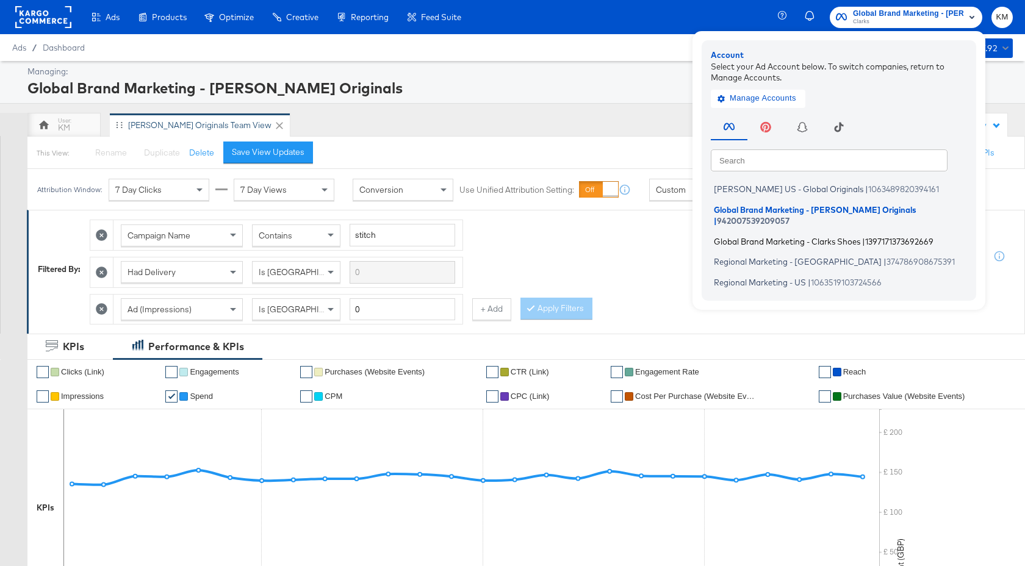
click at [814, 236] on span "Global Brand Marketing - Clarks Shoes" at bounding box center [787, 241] width 146 height 10
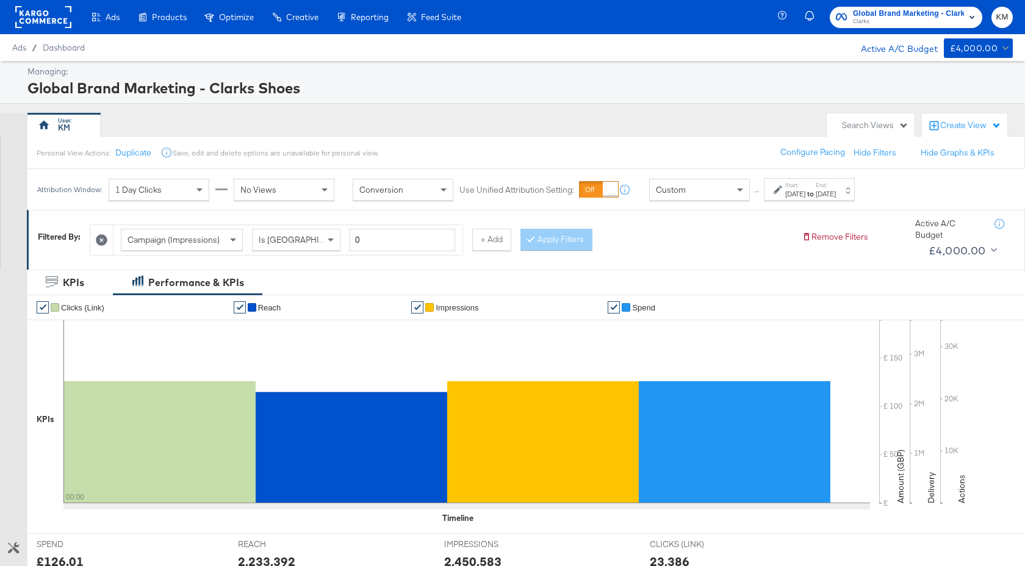
click at [836, 193] on div "[DATE]" at bounding box center [826, 194] width 20 height 10
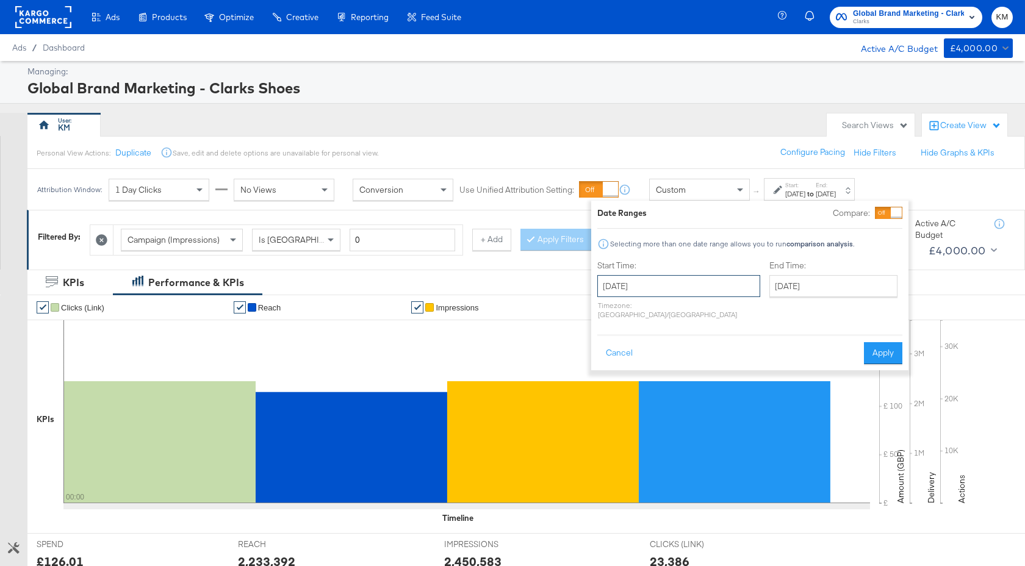
click at [684, 287] on input "[DATE]" at bounding box center [678, 286] width 163 height 22
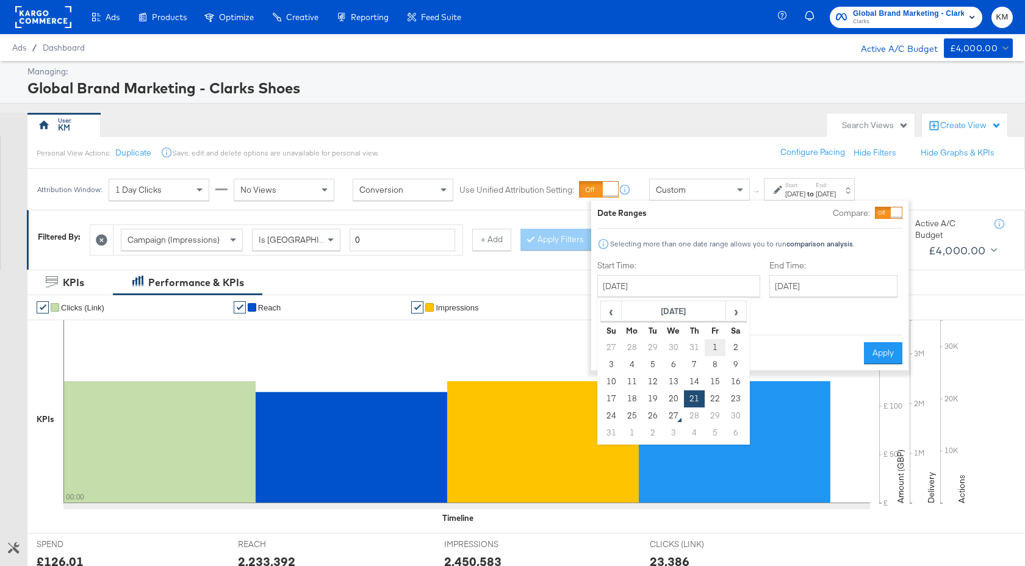
click at [712, 345] on td "1" at bounding box center [715, 347] width 21 height 17
type input "[DATE]"
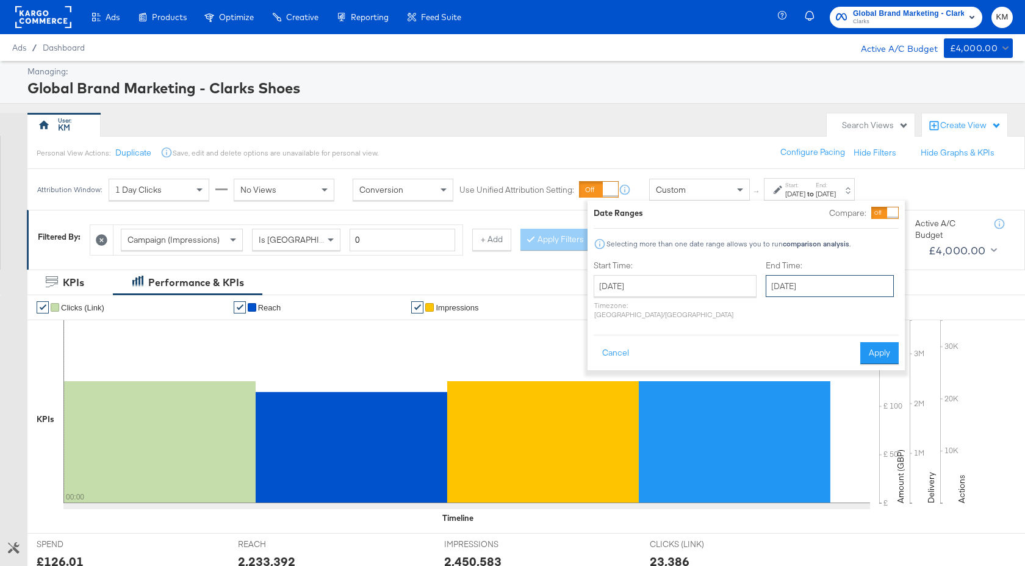
click at [775, 287] on input "[DATE]" at bounding box center [830, 286] width 128 height 22
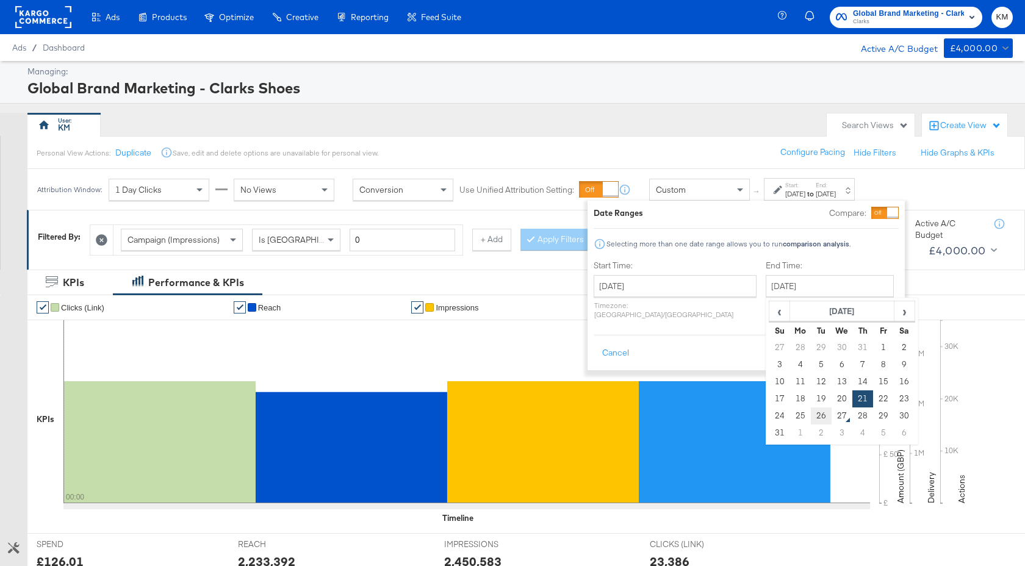
click at [811, 413] on td "26" at bounding box center [821, 416] width 21 height 17
type input "[DATE]"
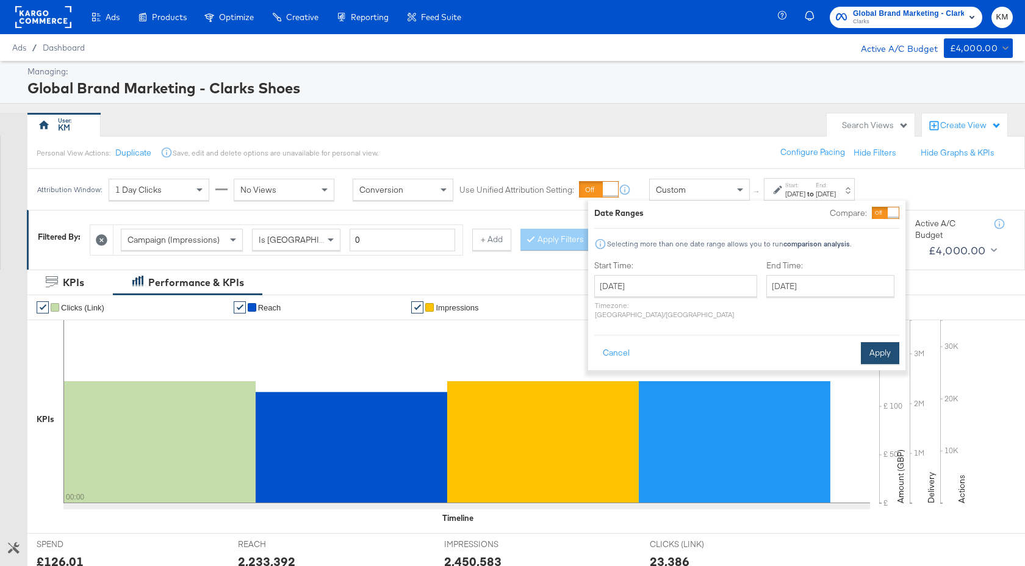
click at [879, 351] on button "Apply" at bounding box center [880, 353] width 38 height 22
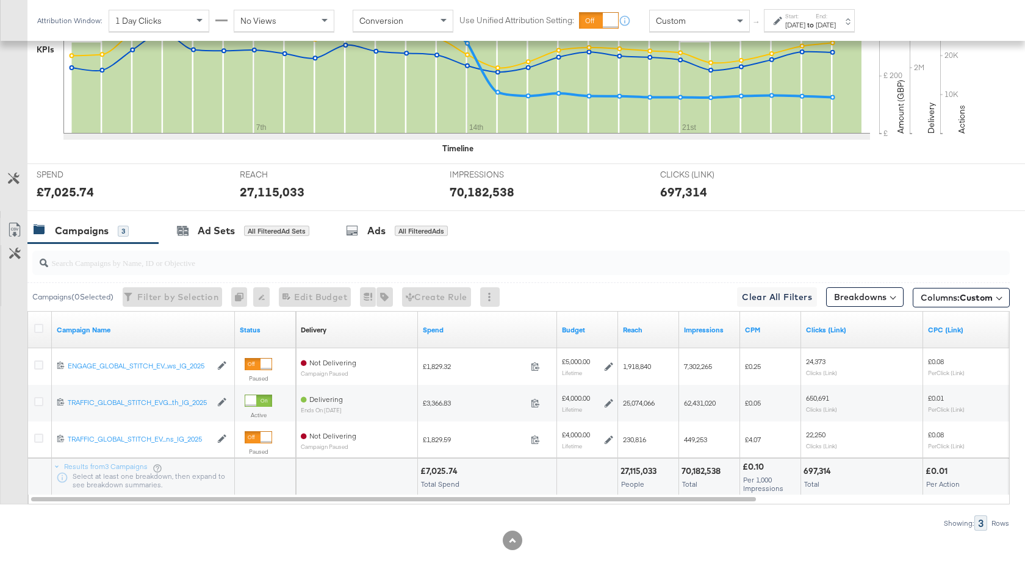
scroll to position [388, 0]
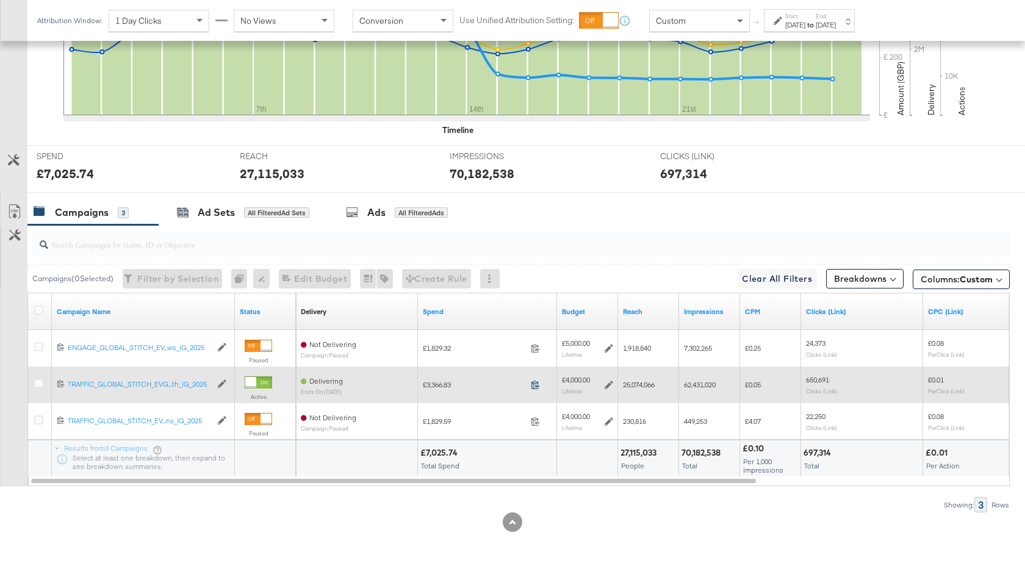
click at [536, 387] on icon at bounding box center [535, 385] width 8 height 9
